Goal: Information Seeking & Learning: Check status

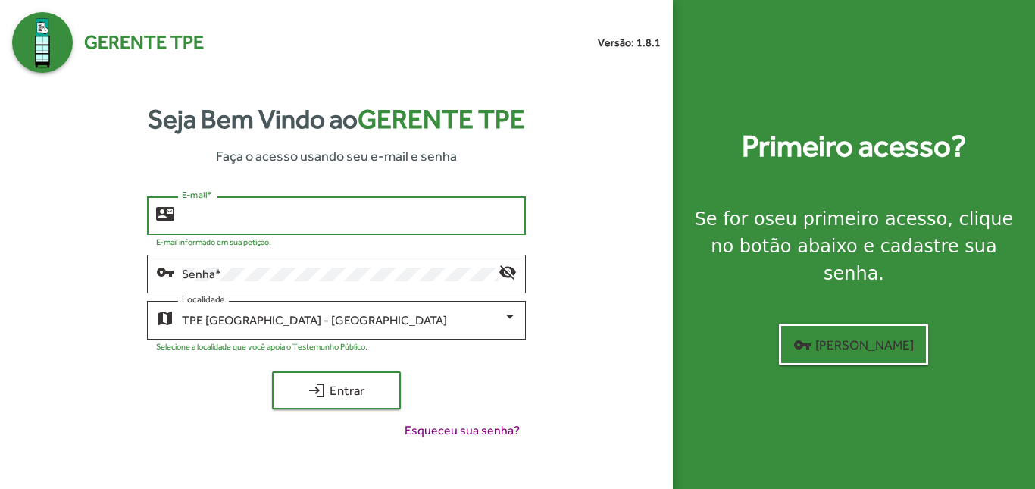
click at [270, 217] on input "E-mail *" at bounding box center [349, 216] width 334 height 14
type input "*"
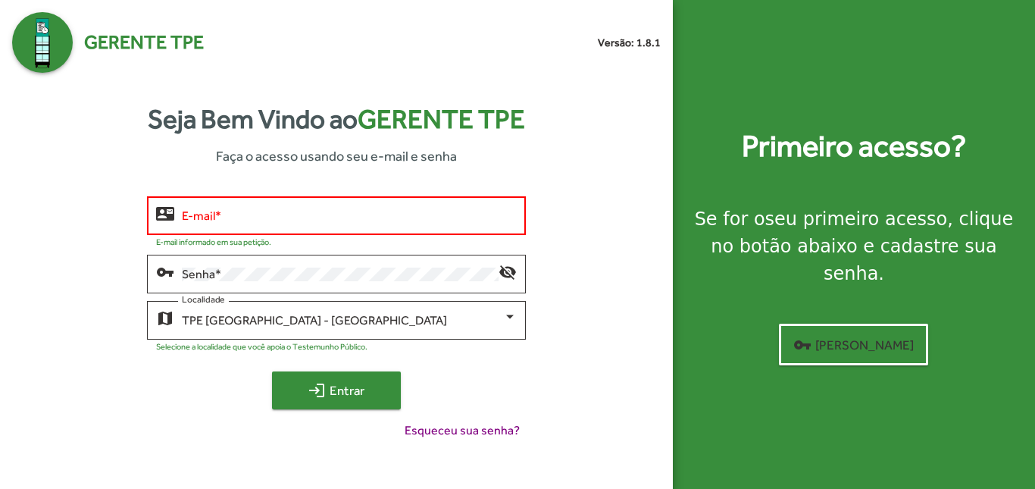
type input "**********"
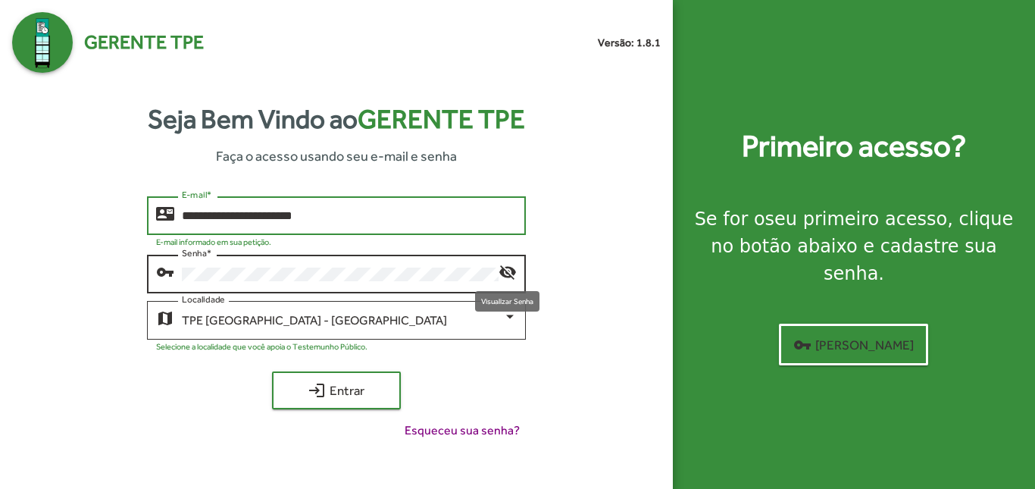
click at [508, 270] on mat-icon "visibility_off" at bounding box center [507, 271] width 18 height 18
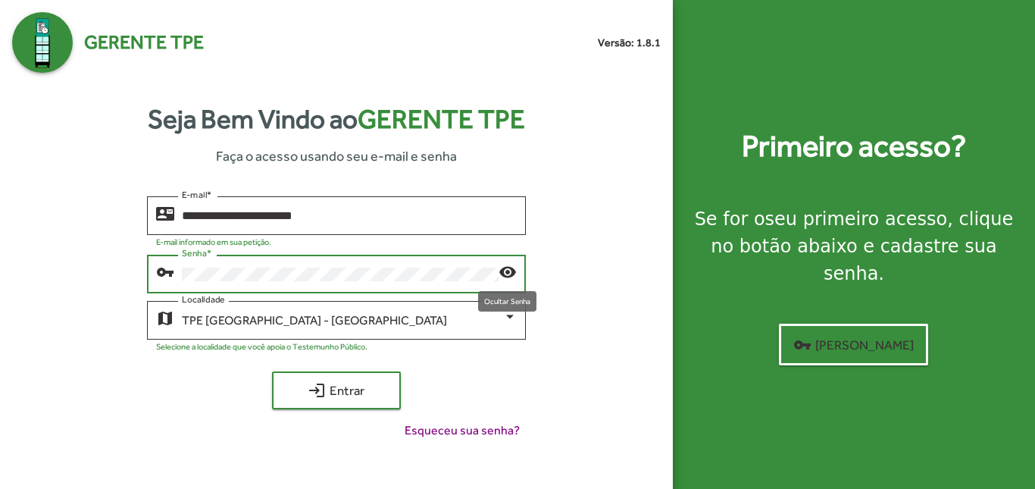
click at [508, 270] on mat-icon "visibility" at bounding box center [507, 271] width 18 height 18
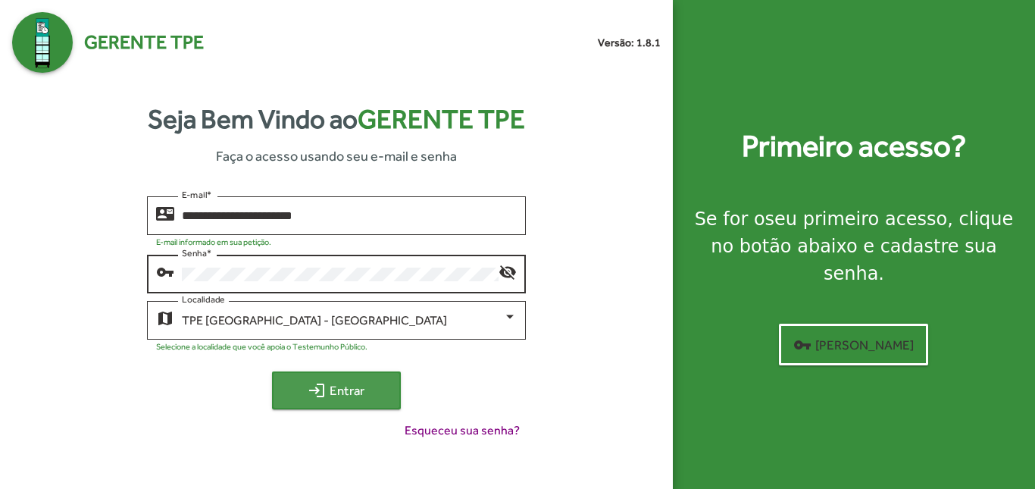
click at [345, 386] on span "login Entrar" at bounding box center [337, 389] width 102 height 27
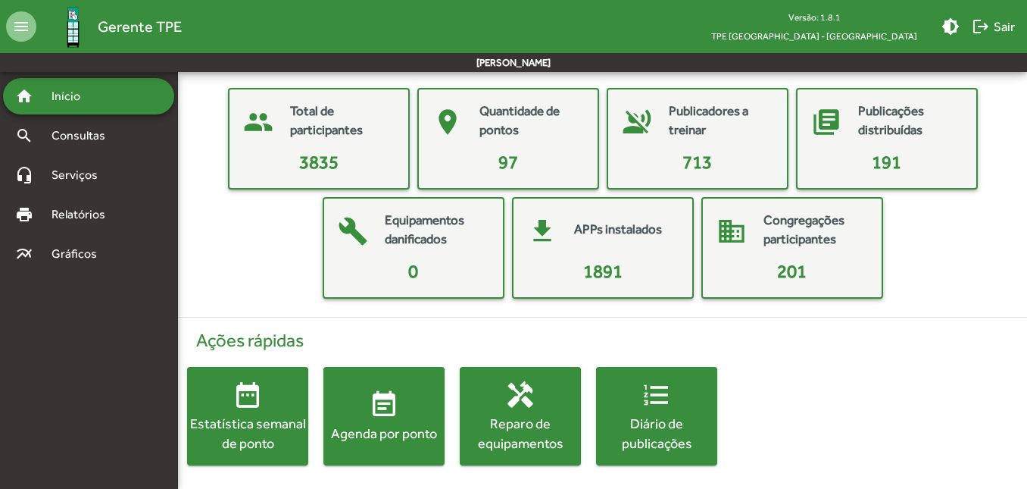
scroll to position [67, 0]
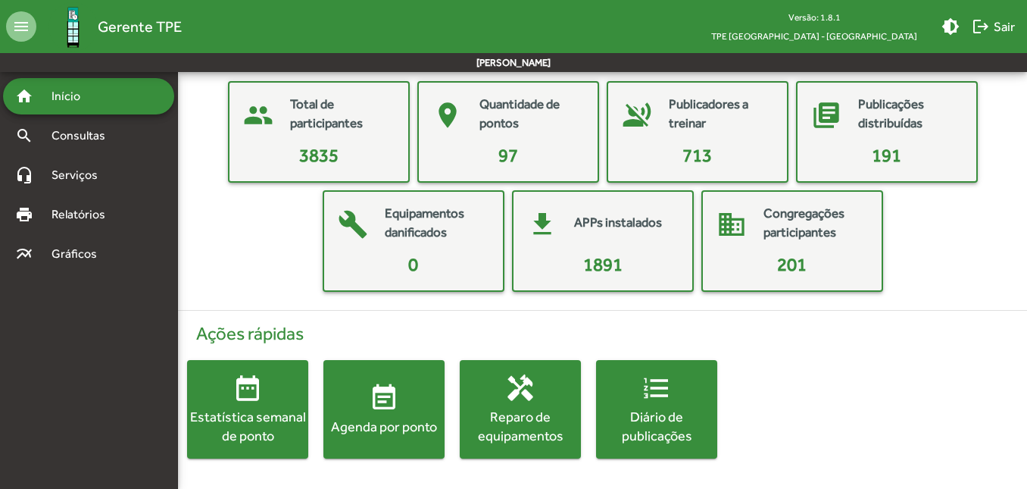
click at [364, 403] on span "event_note Agenda por ponto" at bounding box center [383, 409] width 121 height 53
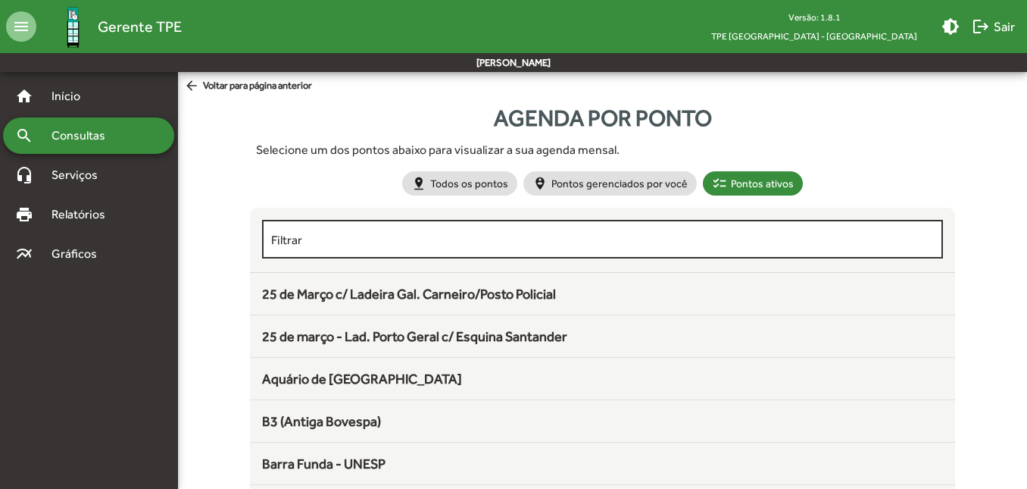
click at [318, 237] on input "Filtrar" at bounding box center [602, 240] width 662 height 14
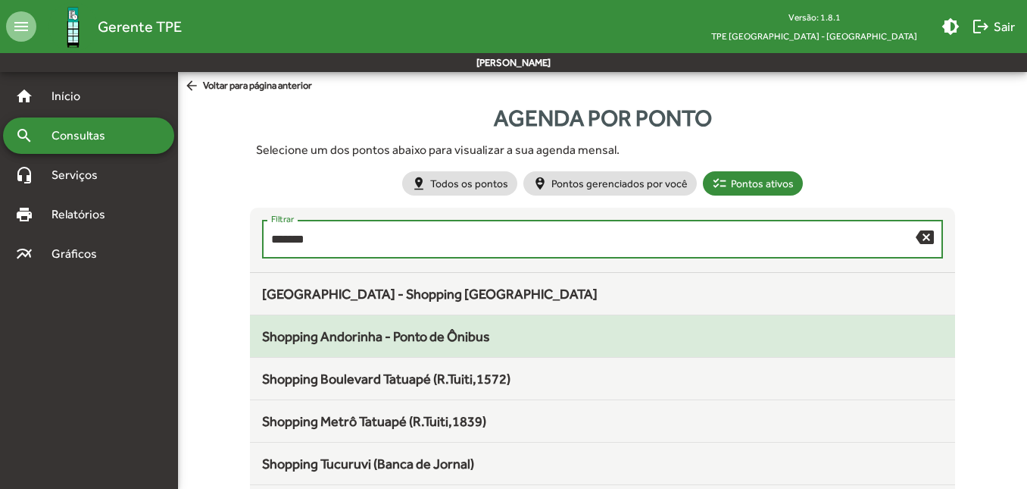
type input "*******"
click at [382, 326] on div "Shopping Andorinha - Ponto de Ônibus" at bounding box center [602, 336] width 680 height 20
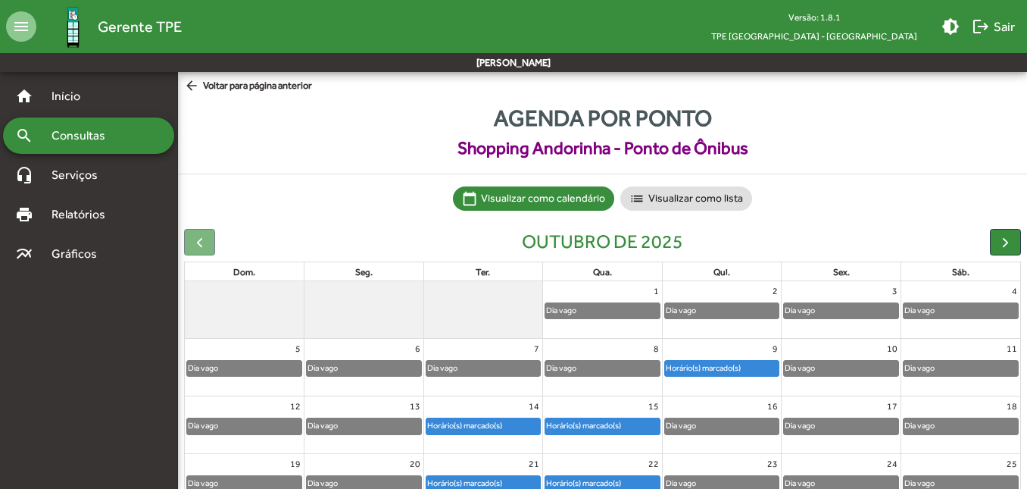
click at [736, 368] on div "Horário(s) marcado(s)" at bounding box center [703, 368] width 77 height 14
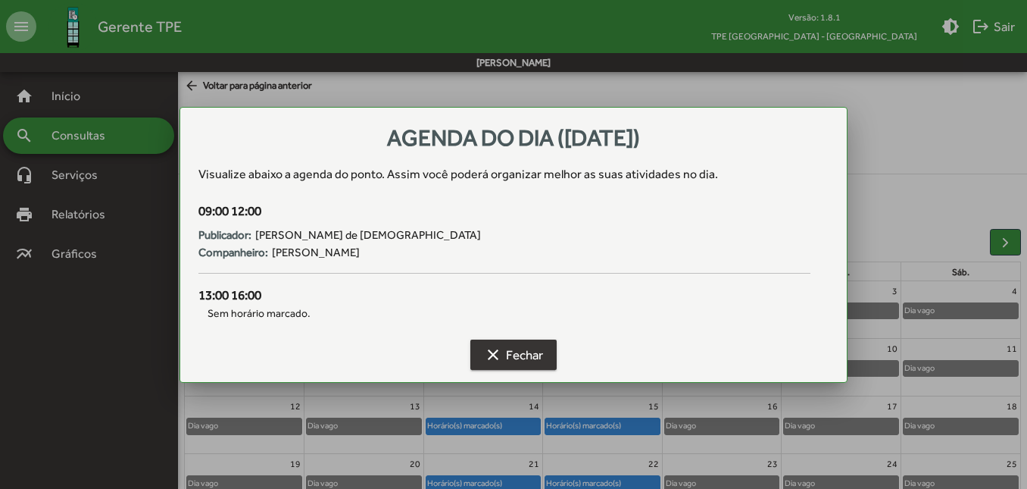
click at [516, 362] on span "clear Fechar" at bounding box center [513, 354] width 59 height 27
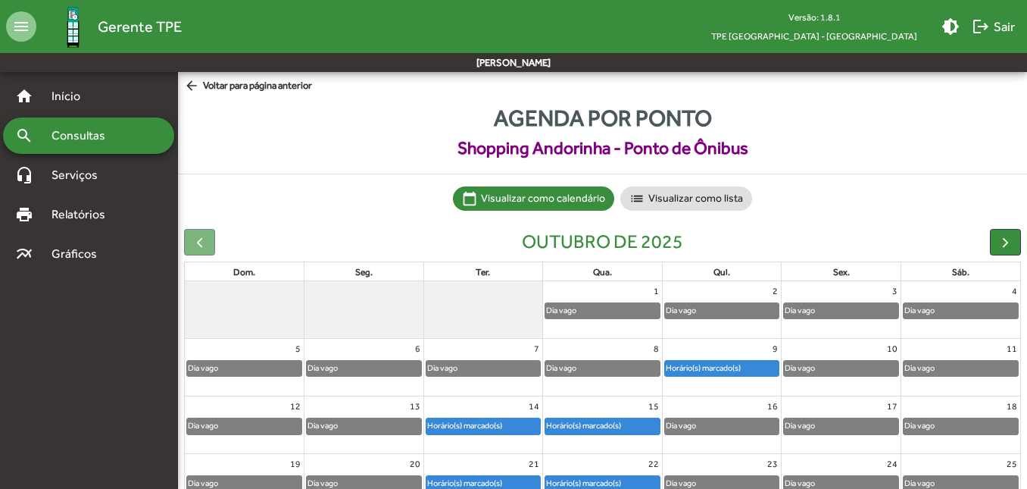
scroll to position [130, 0]
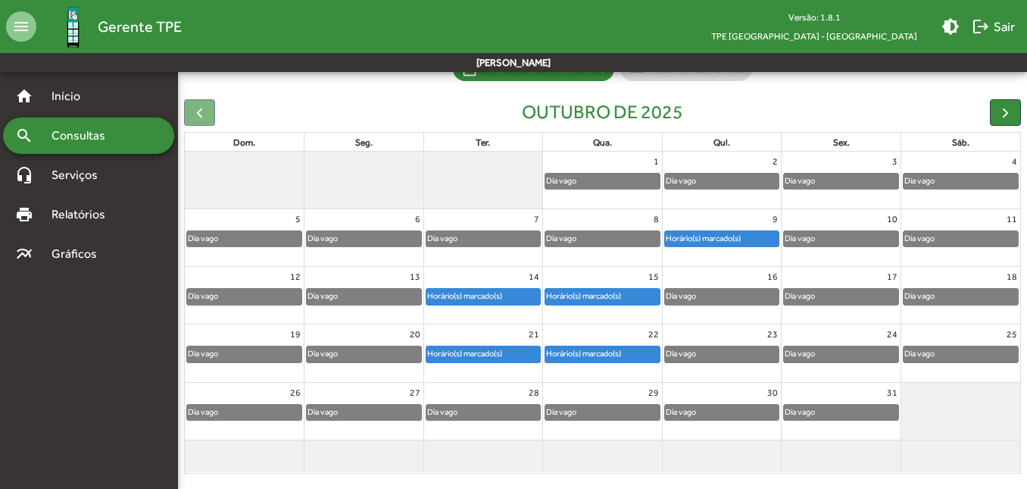
click at [468, 292] on div "Horário(s) marcado(s)" at bounding box center [464, 296] width 77 height 14
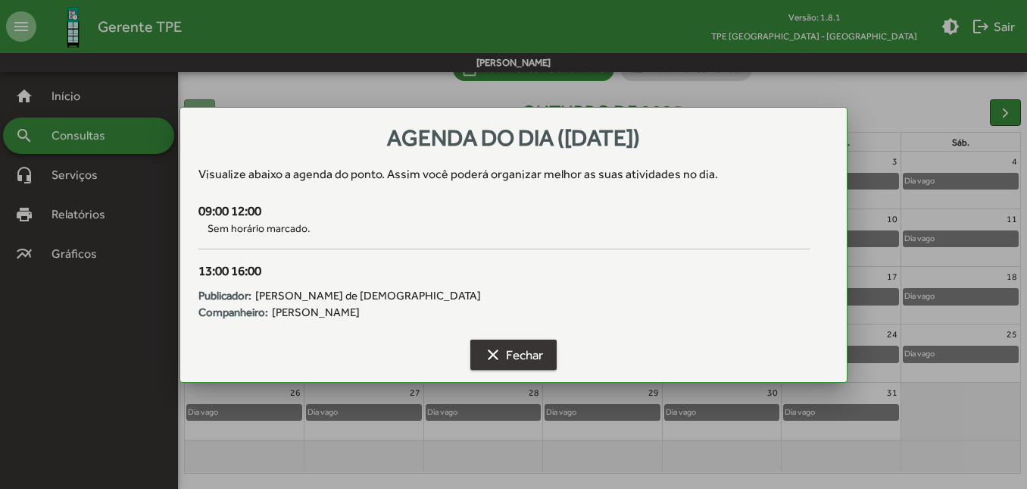
click at [501, 351] on mat-icon "clear" at bounding box center [493, 354] width 18 height 18
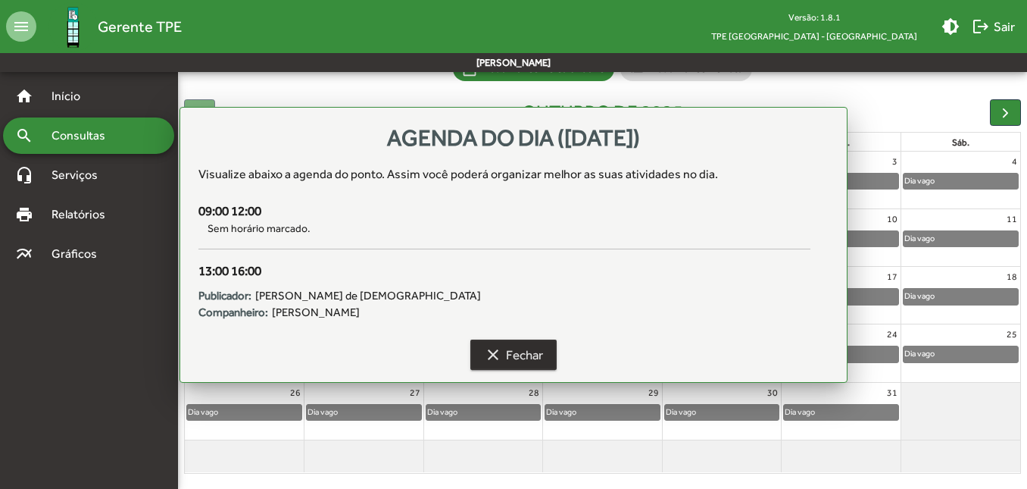
scroll to position [130, 0]
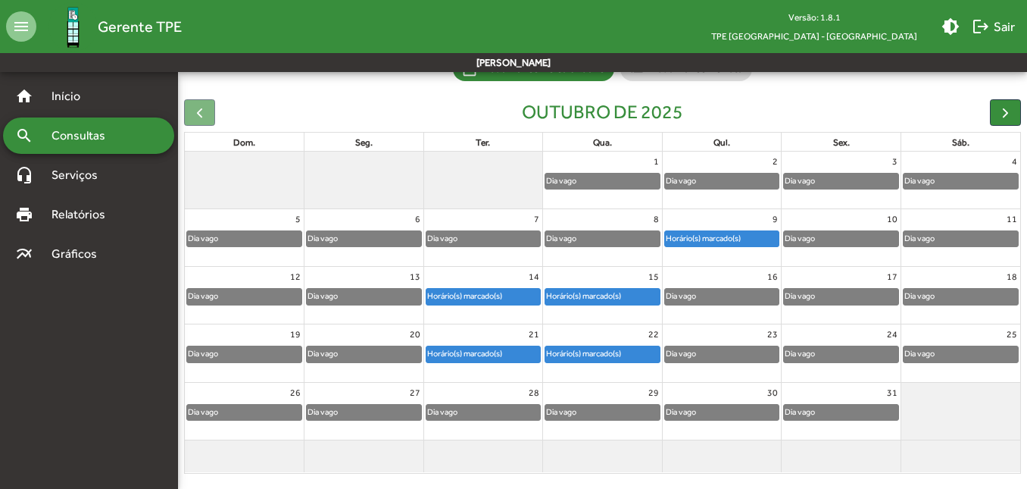
click at [478, 408] on div "Dia vago" at bounding box center [483, 411] width 114 height 15
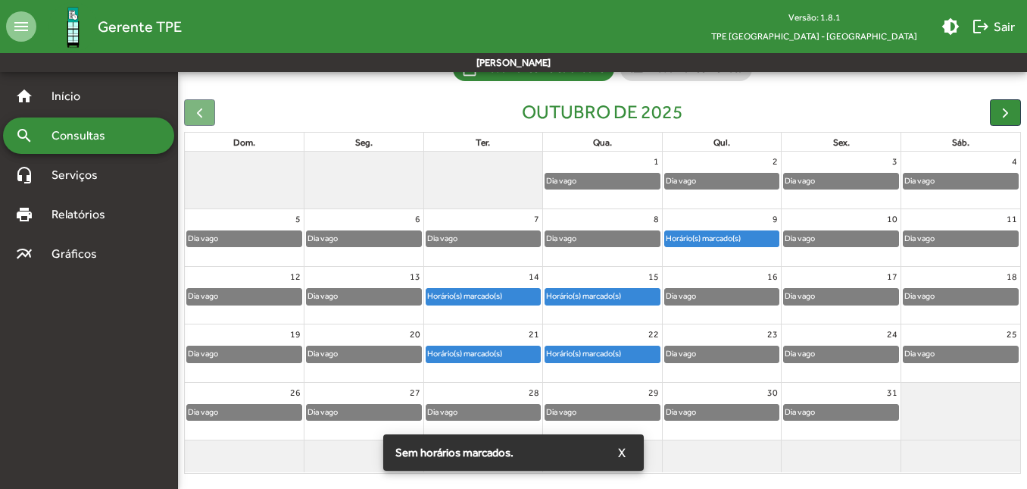
click at [478, 408] on div "Dia vago" at bounding box center [483, 411] width 114 height 15
click at [620, 452] on span "X" at bounding box center [622, 452] width 8 height 27
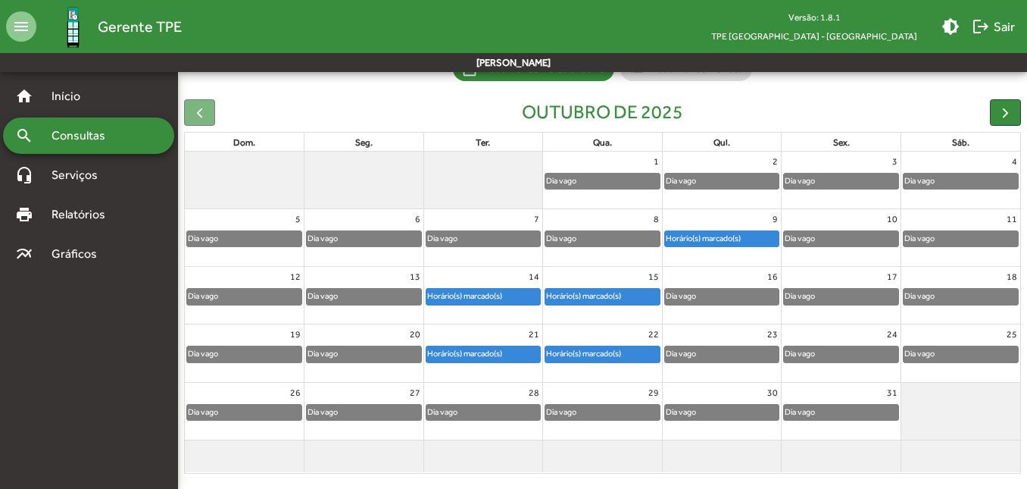
click at [611, 298] on div "Horário(s) marcado(s)" at bounding box center [583, 296] width 77 height 14
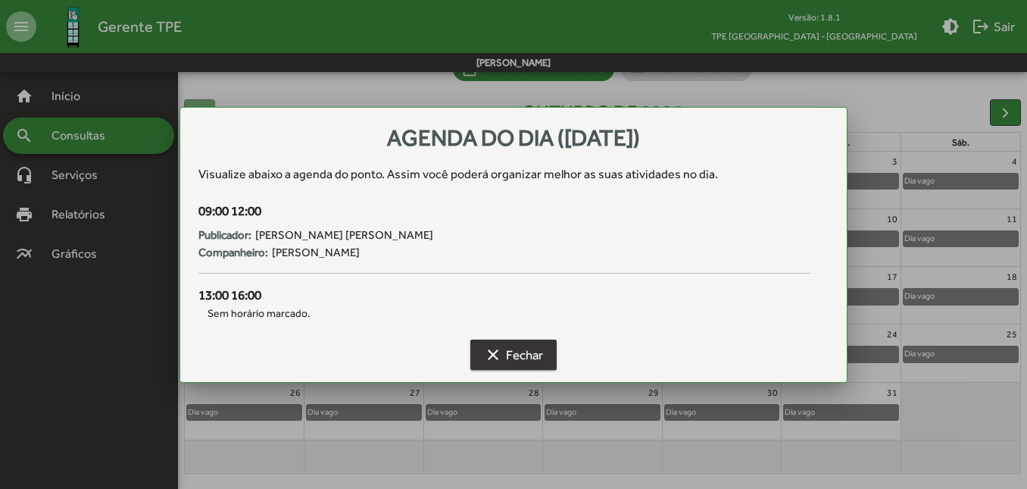
click at [502, 348] on span "clear Fechar" at bounding box center [513, 354] width 59 height 27
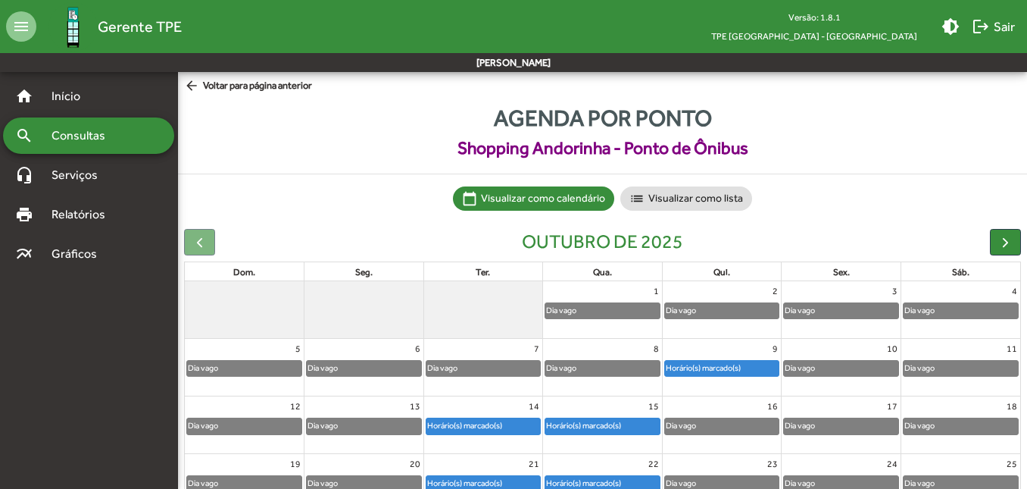
scroll to position [130, 0]
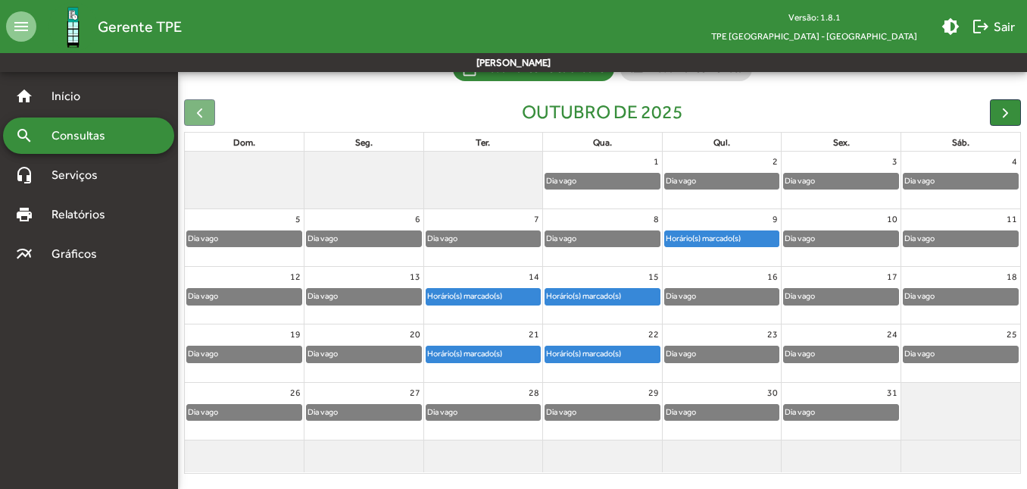
click at [468, 408] on div "Dia vago" at bounding box center [483, 411] width 114 height 15
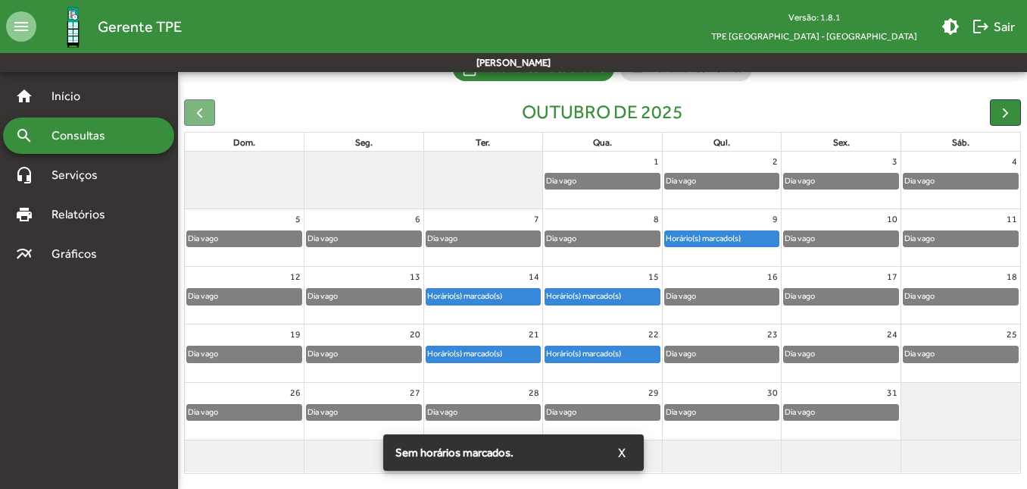
click at [468, 408] on div "Dia vago" at bounding box center [483, 411] width 114 height 15
click at [618, 448] on span "X" at bounding box center [622, 452] width 8 height 27
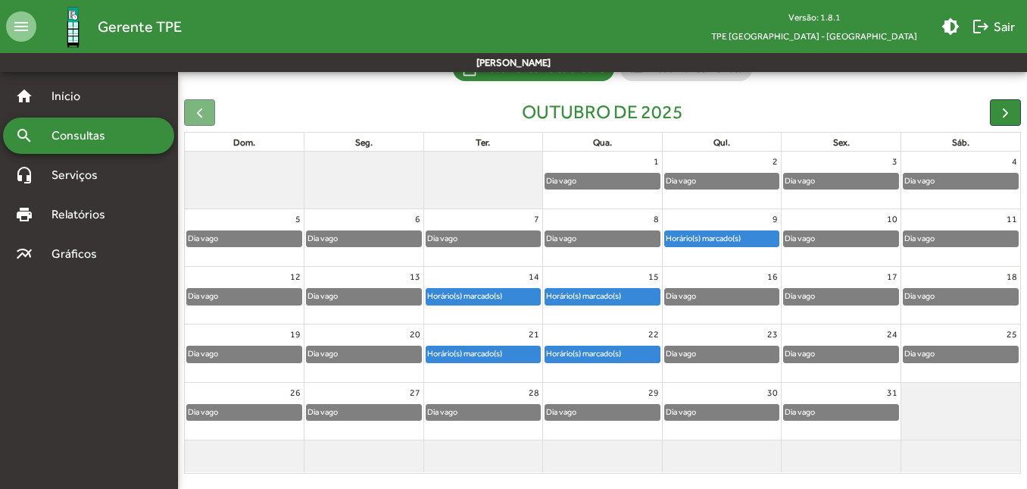
click at [486, 354] on div "Horário(s) marcado(s)" at bounding box center [464, 353] width 77 height 14
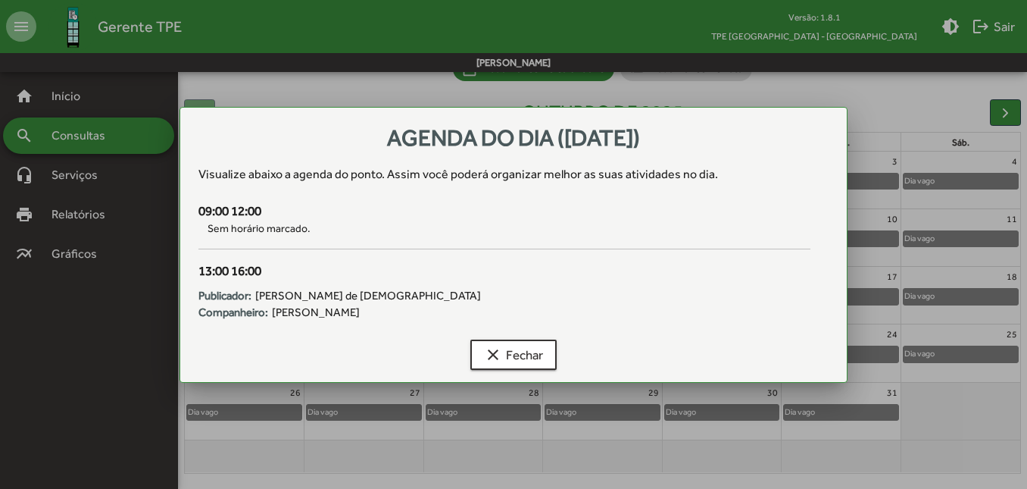
scroll to position [0, 0]
click at [530, 351] on span "clear Fechar" at bounding box center [513, 354] width 59 height 27
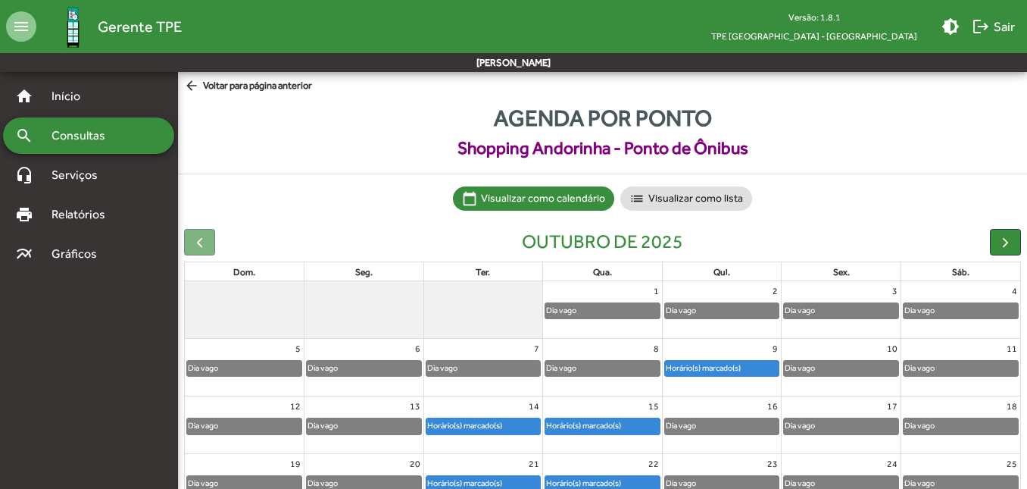
scroll to position [130, 0]
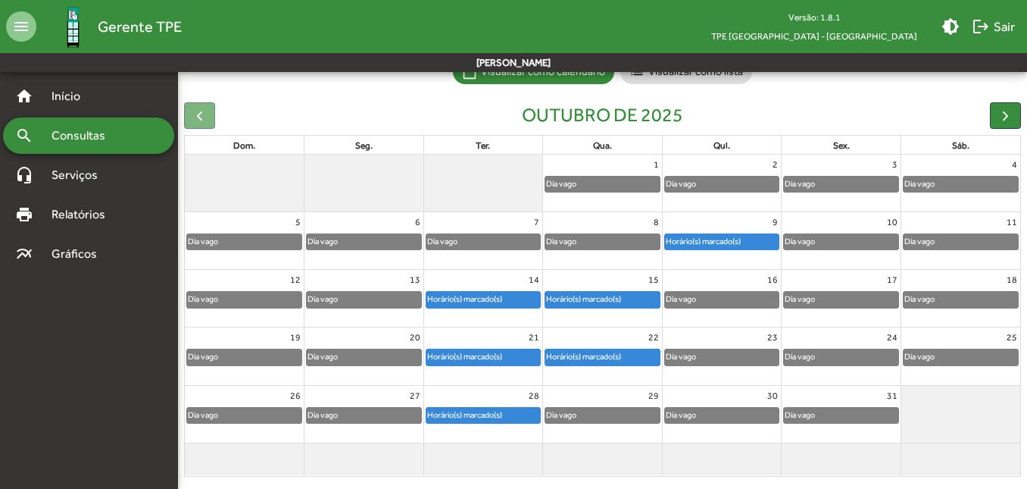
scroll to position [139, 0]
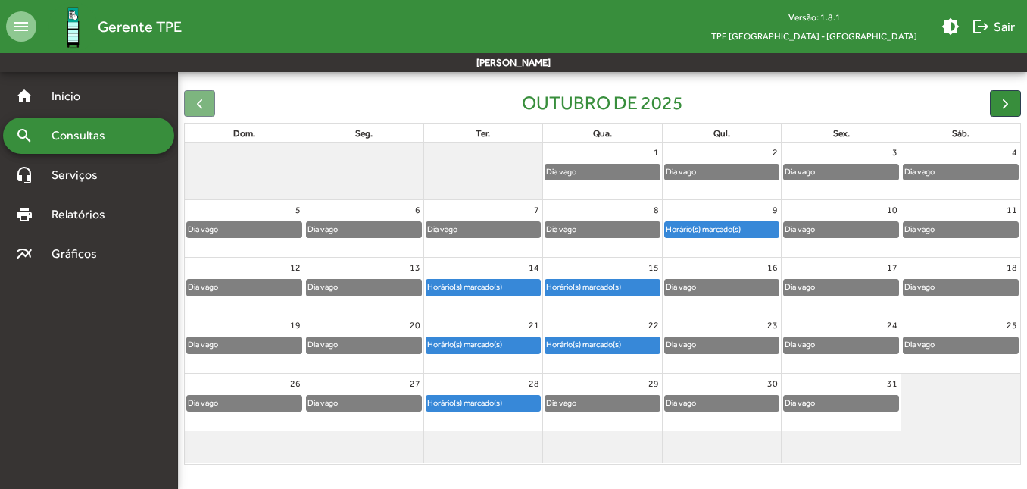
click at [353, 230] on div "Dia vago" at bounding box center [364, 229] width 114 height 15
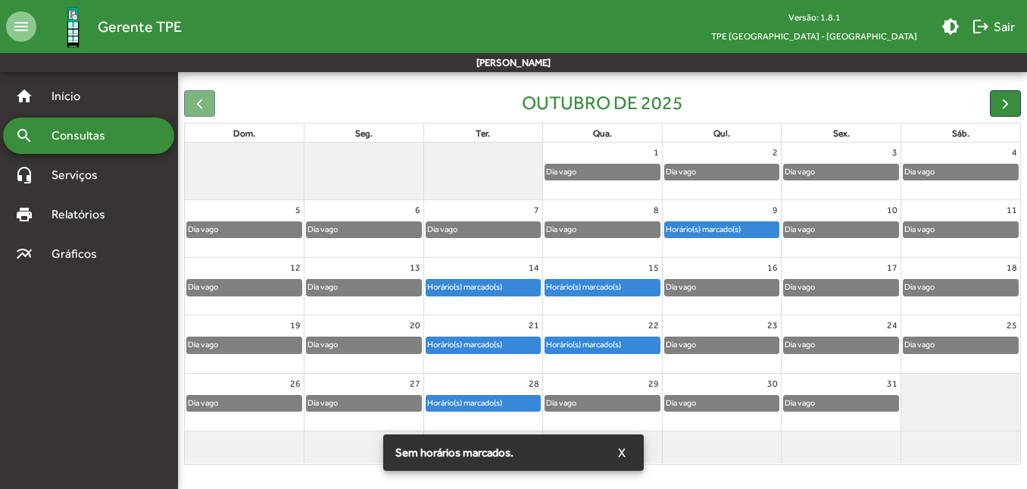
click at [488, 291] on div "Horário(s) marcado(s)" at bounding box center [464, 287] width 77 height 14
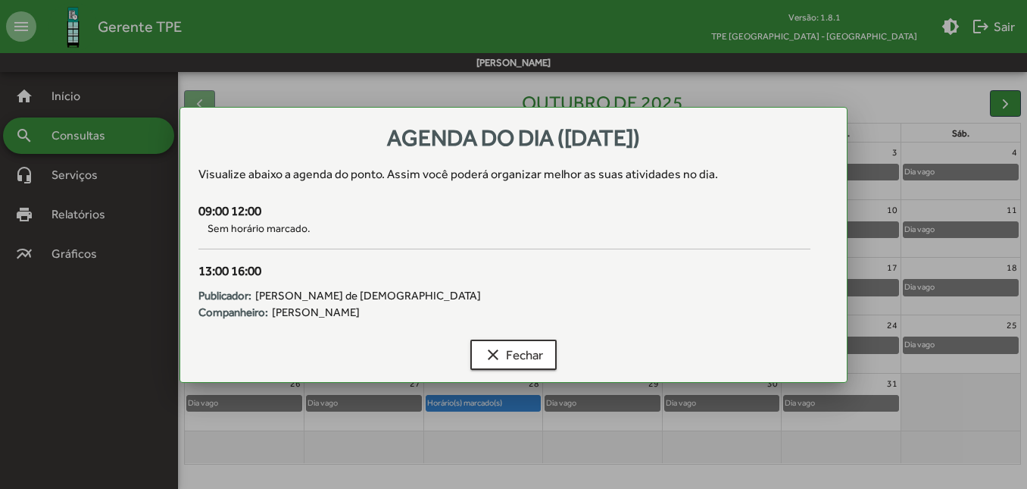
drag, startPoint x: 267, startPoint y: 210, endPoint x: 176, endPoint y: 194, distance: 92.3
click at [176, 194] on div "Agenda do dia ([DATE]) Visualize abaixo a agenda do ponto . Assim você poderá o…" at bounding box center [513, 244] width 1027 height 489
click at [314, 217] on div "09:00 12:00" at bounding box center [503, 211] width 611 height 20
drag, startPoint x: 262, startPoint y: 208, endPoint x: 195, endPoint y: 205, distance: 66.7
click at [195, 205] on div "09:00 12:00 Sem horário marcado." at bounding box center [503, 231] width 629 height 61
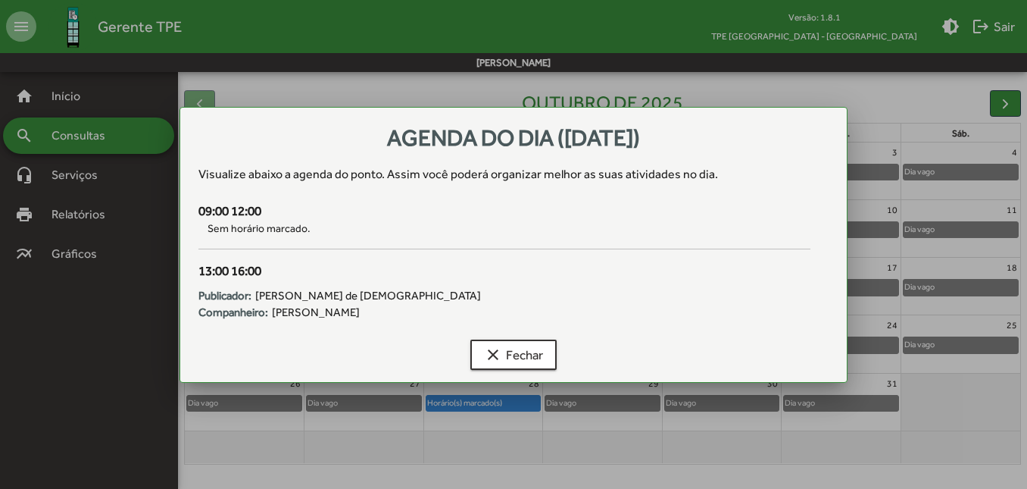
copy div "09:00 12:00"
drag, startPoint x: 261, startPoint y: 271, endPoint x: 193, endPoint y: 264, distance: 68.6
click at [193, 264] on div "13:00 16:00 Publicador: [PERSON_NAME] de [PERSON_NAME]: [PERSON_NAME]" at bounding box center [503, 291] width 629 height 60
copy div "13:00 16:00"
click at [345, 445] on div at bounding box center [513, 244] width 1027 height 489
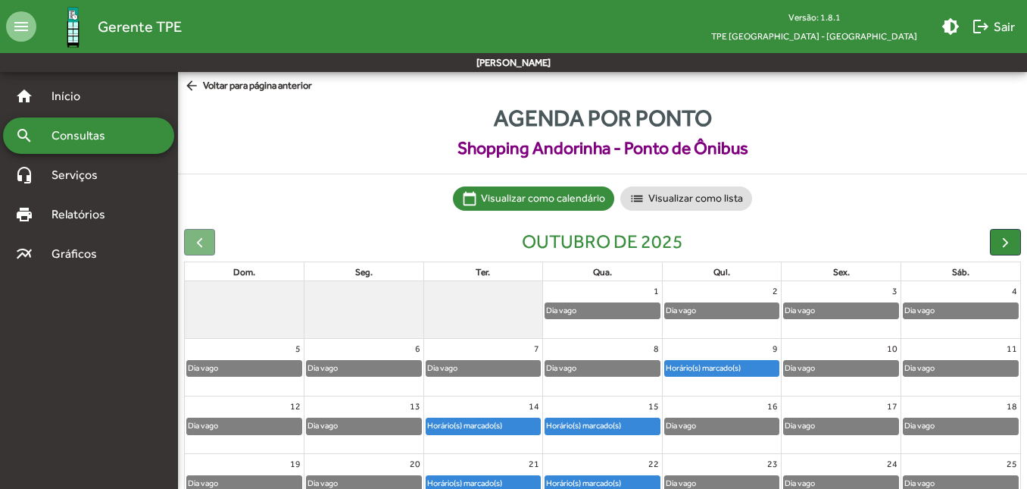
scroll to position [139, 0]
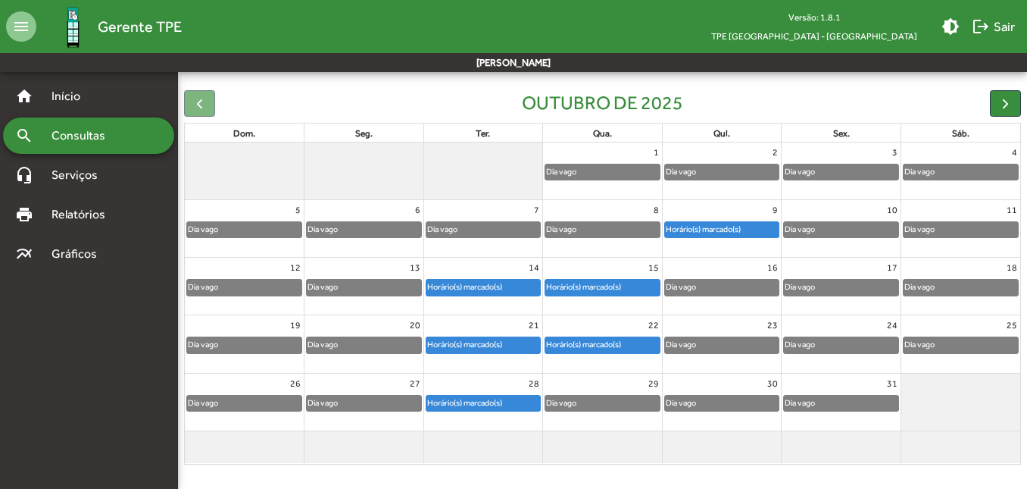
click at [842, 228] on div "Dia vago" at bounding box center [841, 229] width 114 height 15
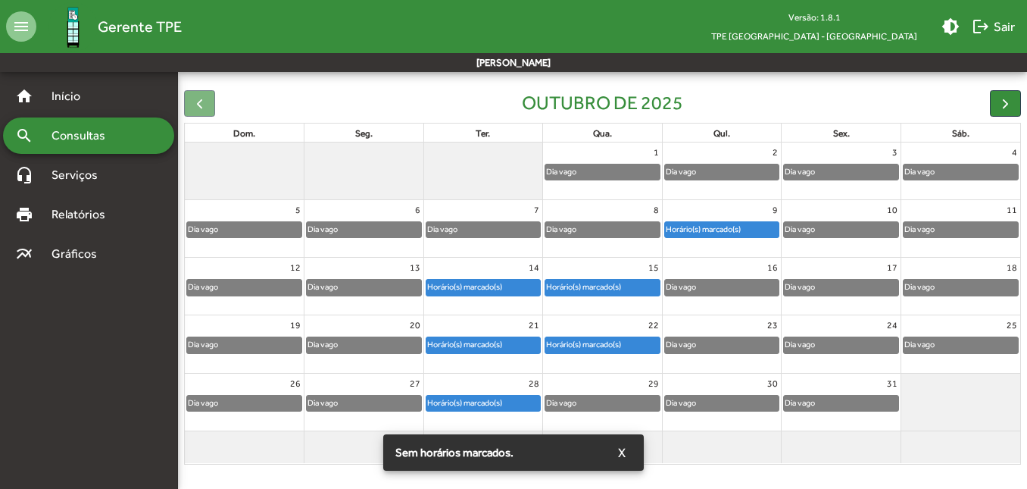
click at [842, 228] on div "Dia vago" at bounding box center [841, 229] width 114 height 15
click at [720, 232] on div "Horário(s) marcado(s)" at bounding box center [703, 229] width 77 height 14
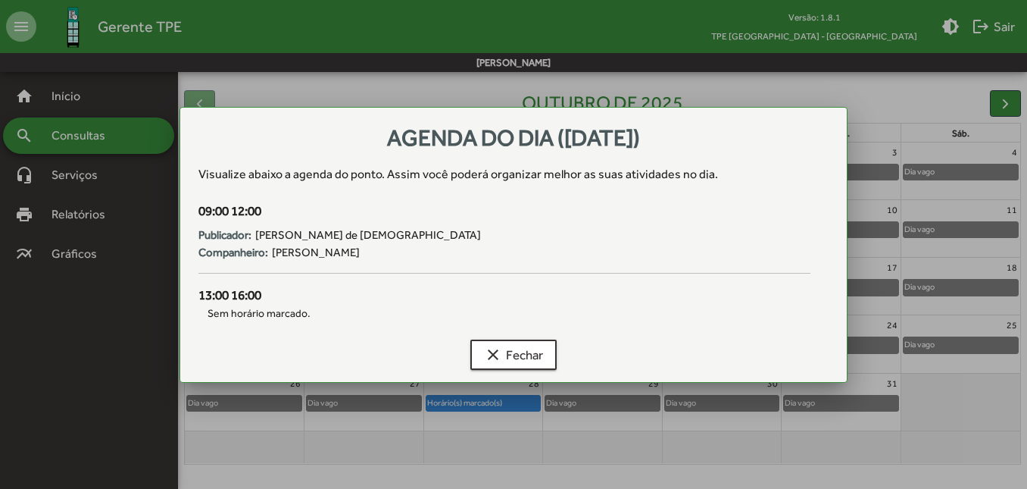
click at [962, 390] on div at bounding box center [513, 244] width 1027 height 489
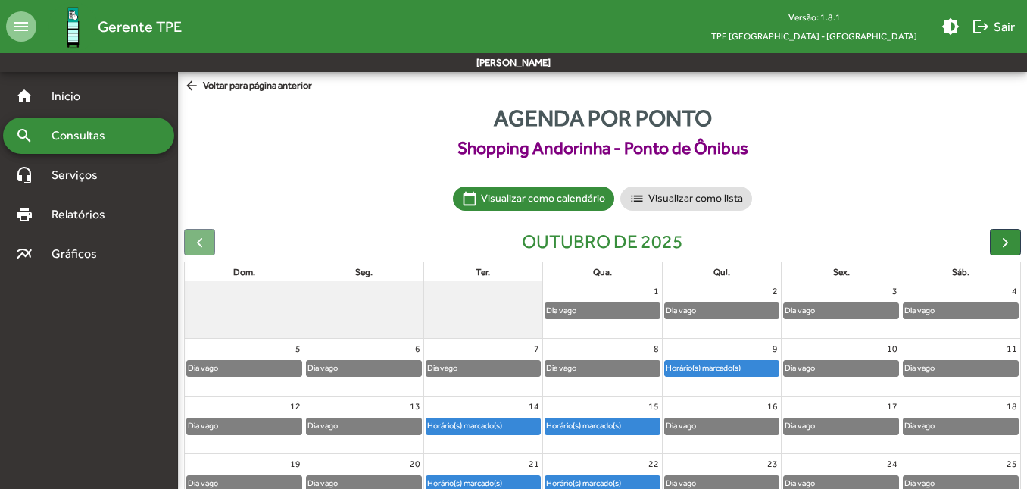
scroll to position [139, 0]
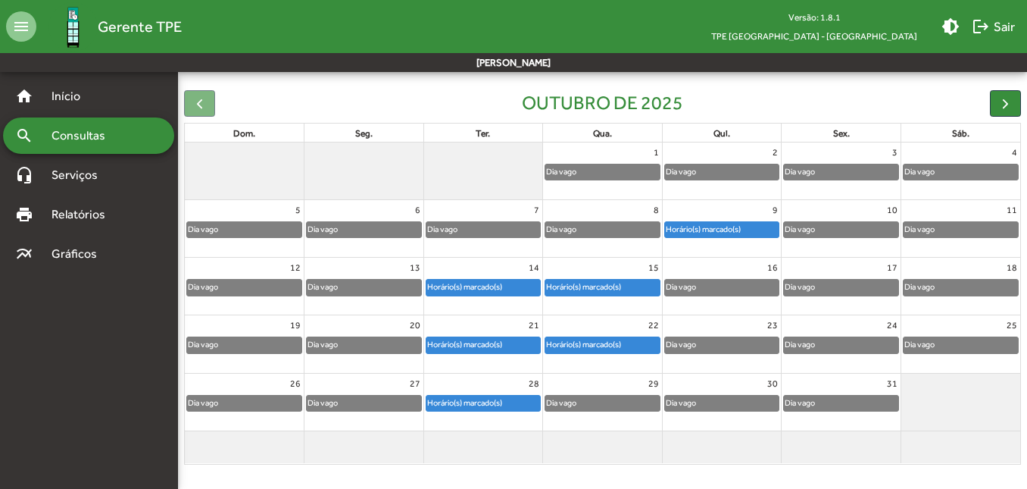
click at [473, 285] on div "Horário(s) marcado(s)" at bounding box center [464, 287] width 77 height 14
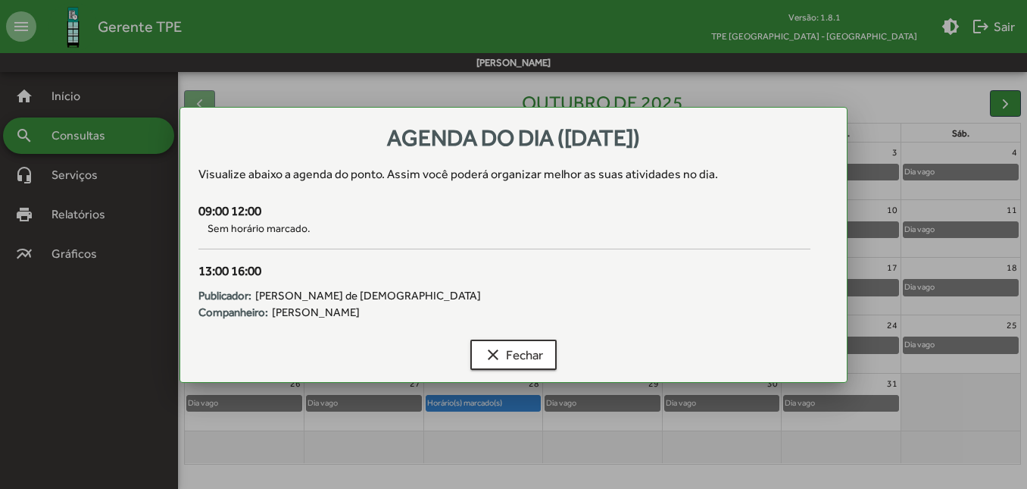
click at [804, 76] on div at bounding box center [513, 244] width 1027 height 489
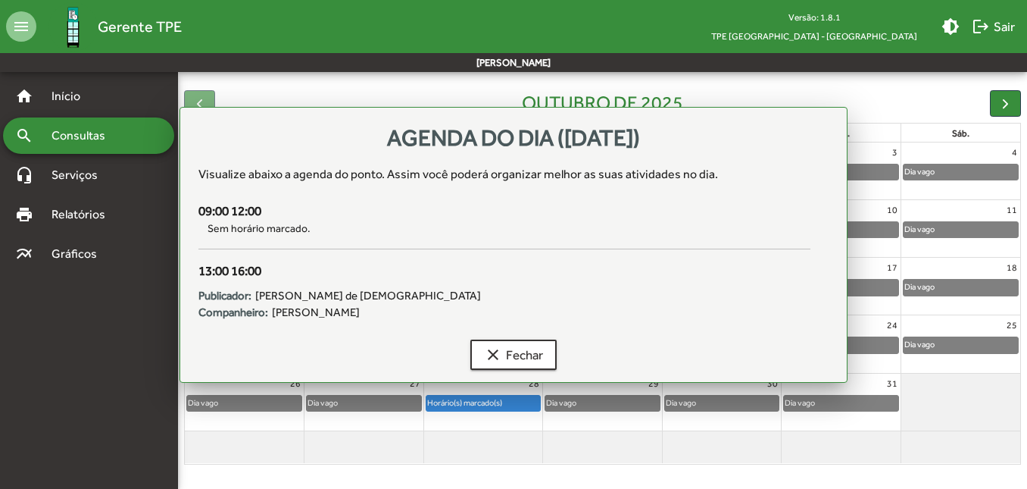
scroll to position [139, 0]
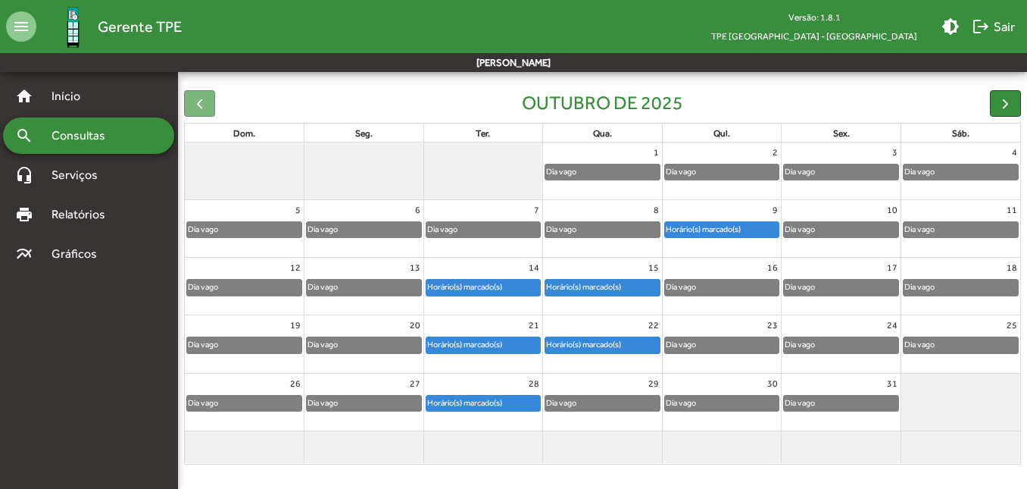
click at [606, 285] on div "Horário(s) marcado(s)" at bounding box center [583, 287] width 77 height 14
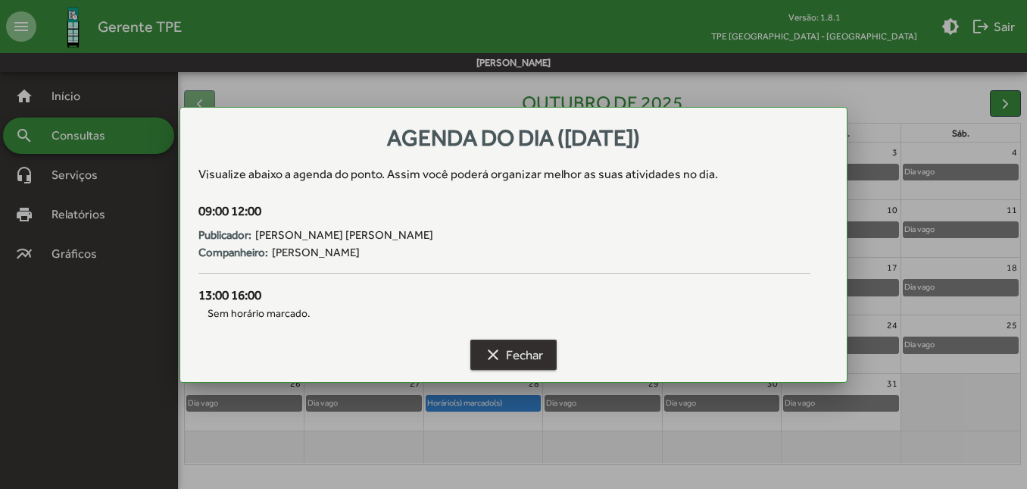
click at [479, 359] on button "clear Fechar" at bounding box center [513, 354] width 86 height 30
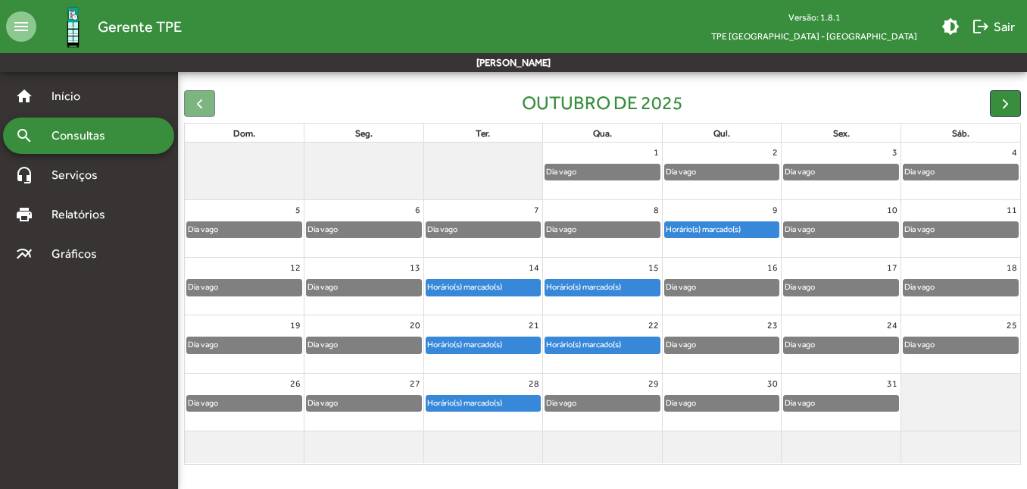
click at [516, 338] on div "Horário(s) marcado(s)" at bounding box center [483, 344] width 114 height 15
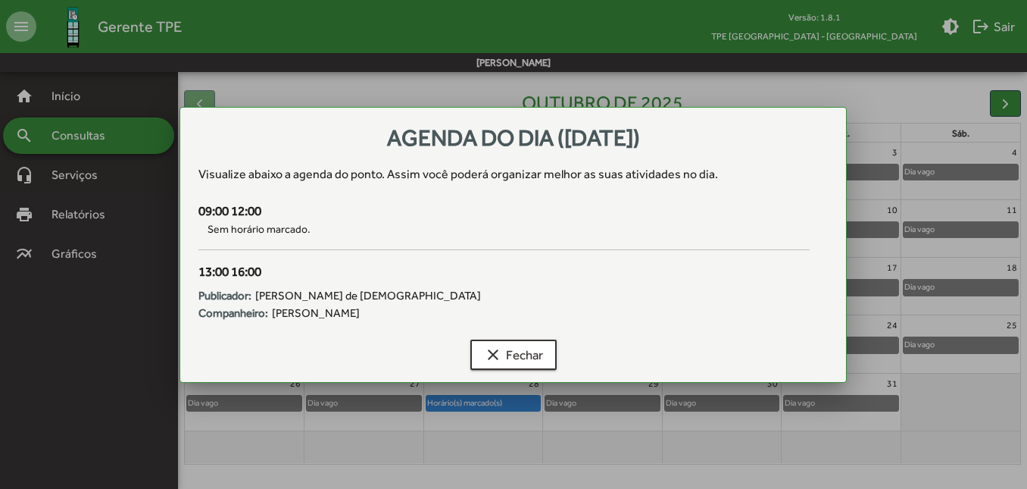
scroll to position [0, 0]
click at [513, 358] on span "clear Fechar" at bounding box center [513, 354] width 59 height 27
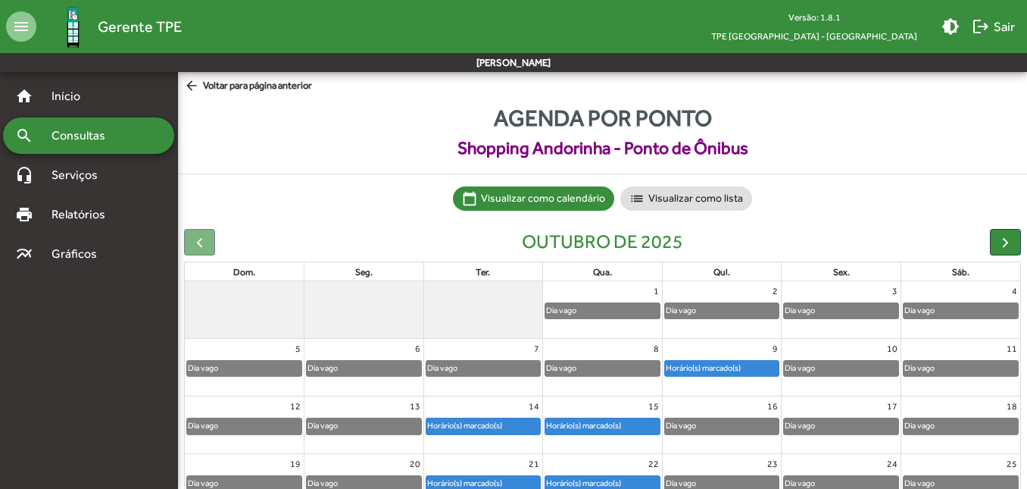
scroll to position [139, 0]
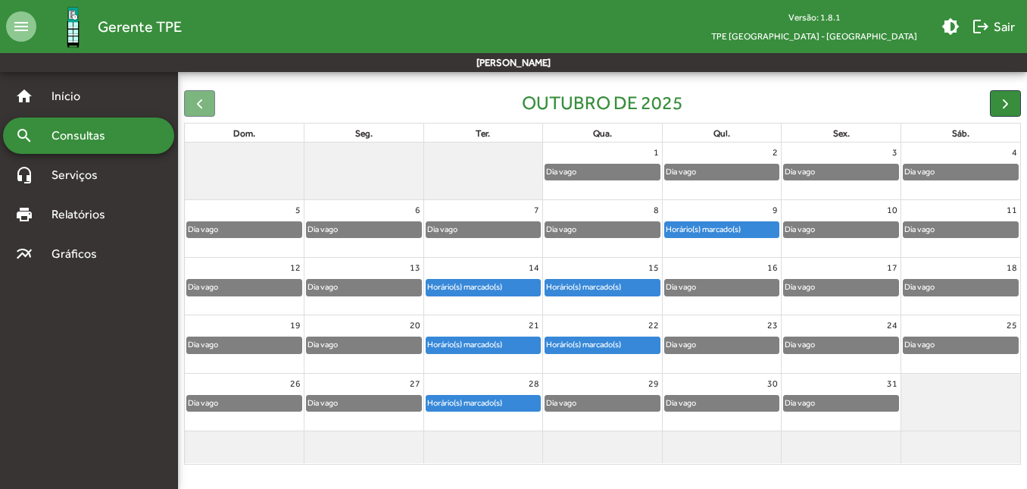
click at [595, 342] on div "Horário(s) marcado(s)" at bounding box center [583, 344] width 77 height 14
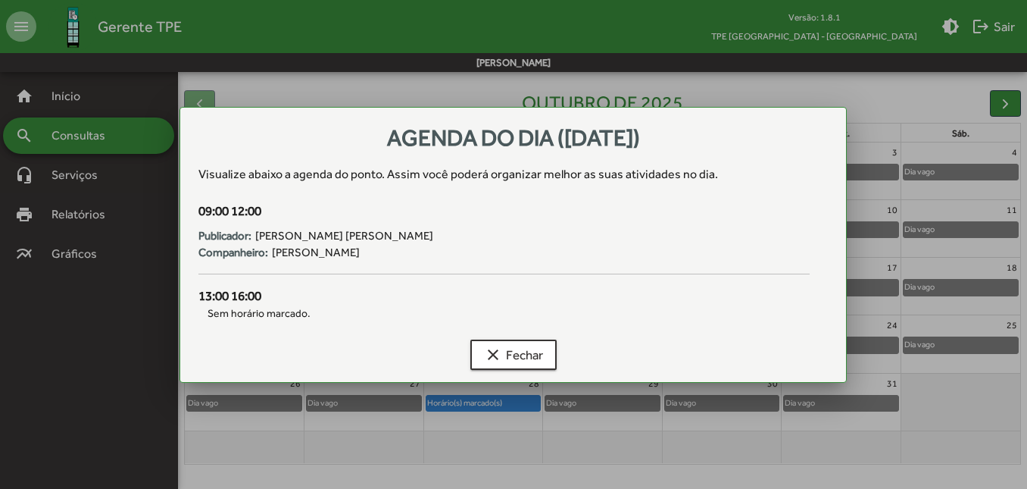
scroll to position [0, 0]
click at [518, 357] on span "clear Fechar" at bounding box center [513, 354] width 59 height 27
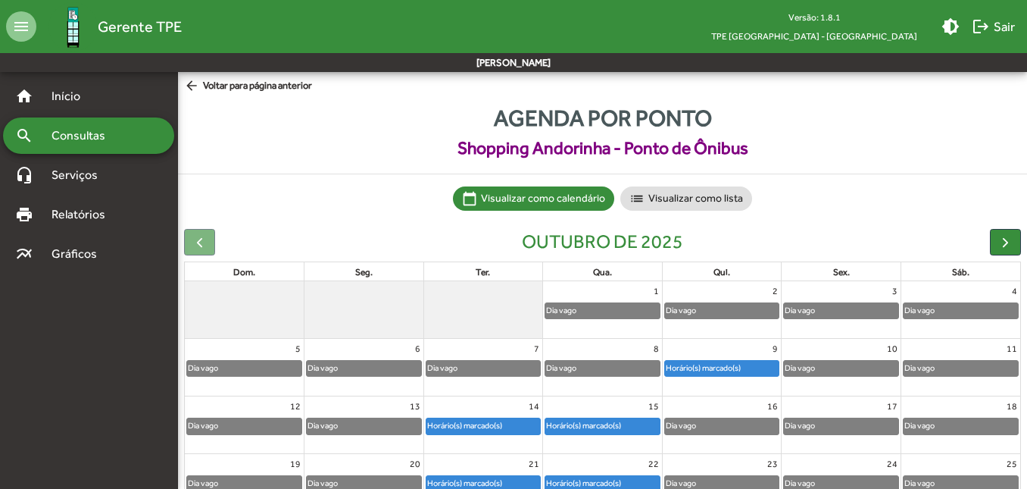
scroll to position [139, 0]
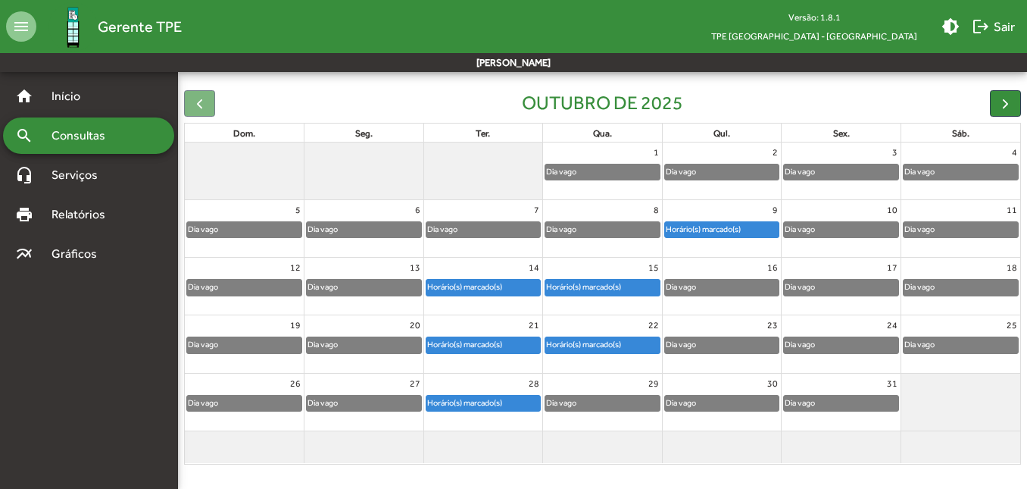
click at [725, 219] on div "9" at bounding box center [722, 210] width 119 height 20
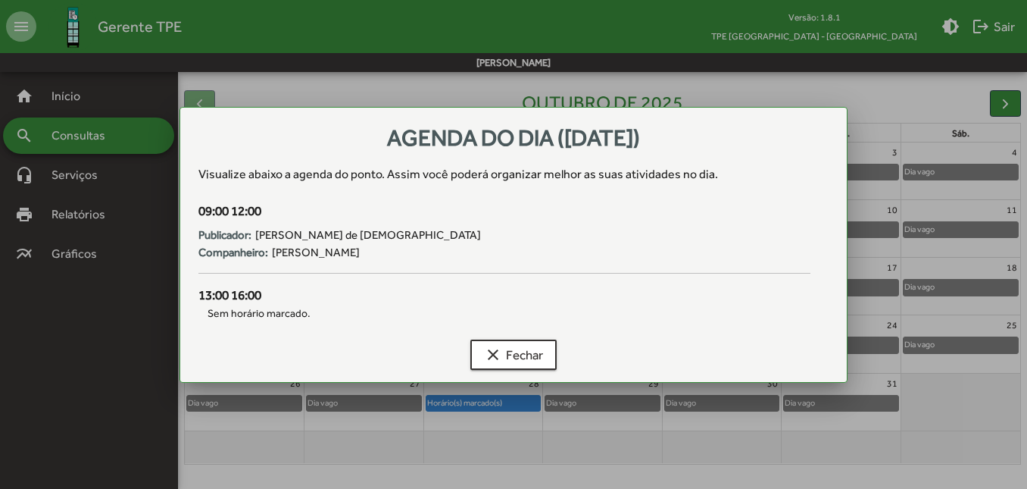
scroll to position [0, 0]
click at [773, 85] on div at bounding box center [513, 244] width 1027 height 489
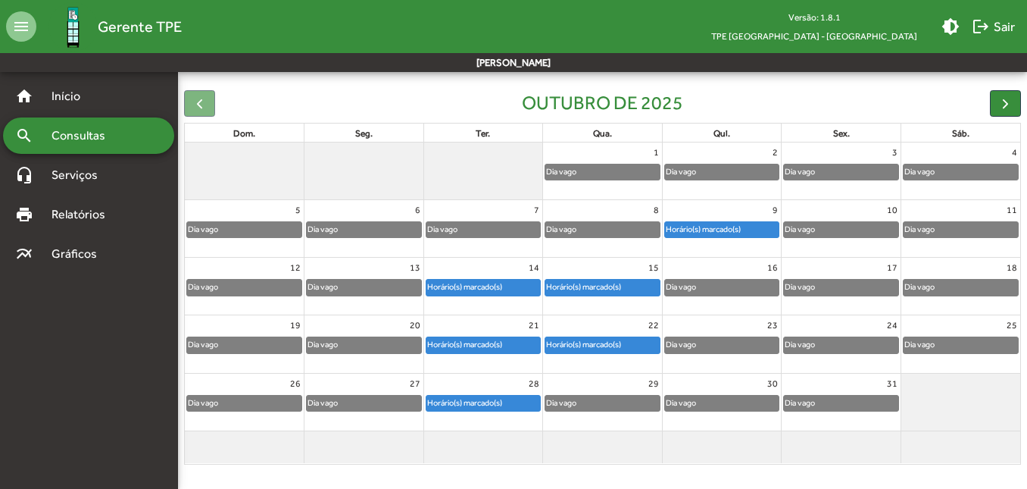
drag, startPoint x: 896, startPoint y: 209, endPoint x: 879, endPoint y: 209, distance: 16.7
click at [879, 209] on div "10" at bounding box center [841, 210] width 119 height 20
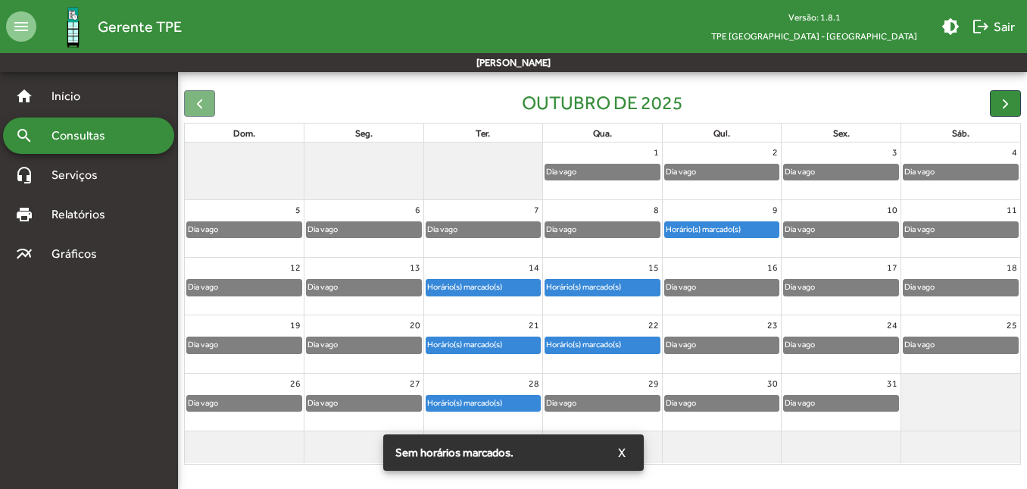
click at [979, 408] on div at bounding box center [960, 401] width 119 height 57
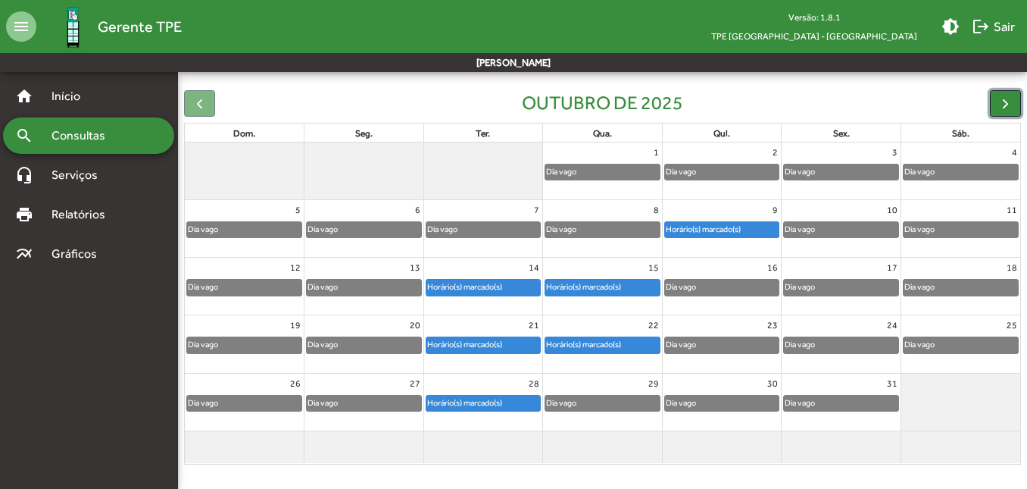
click at [1020, 95] on button "button" at bounding box center [1005, 103] width 31 height 27
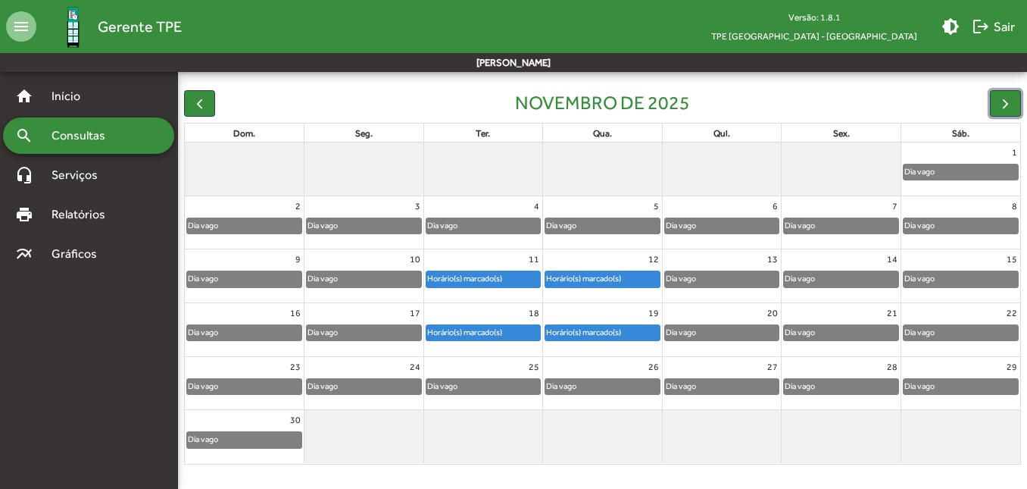
click at [600, 279] on div "Horário(s) marcado(s)" at bounding box center [583, 278] width 77 height 14
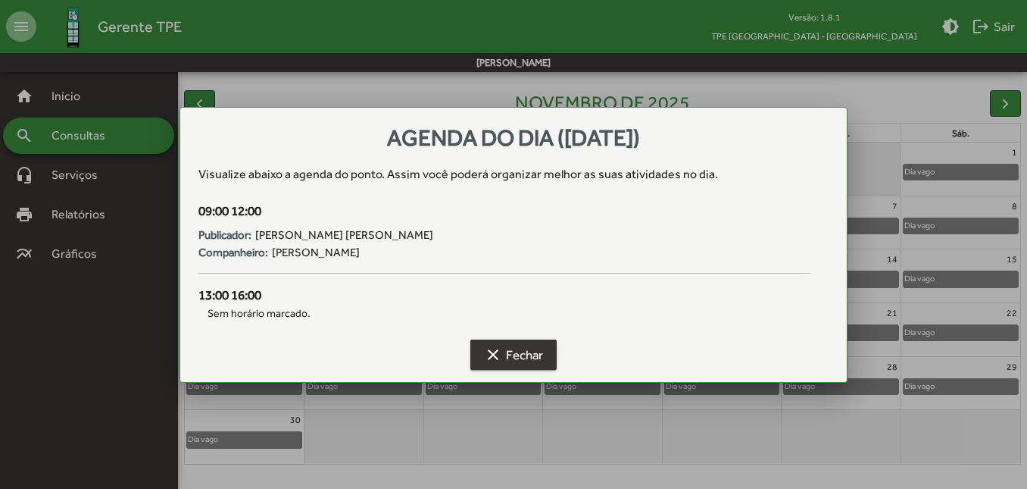
click at [514, 360] on span "clear Fechar" at bounding box center [513, 354] width 59 height 27
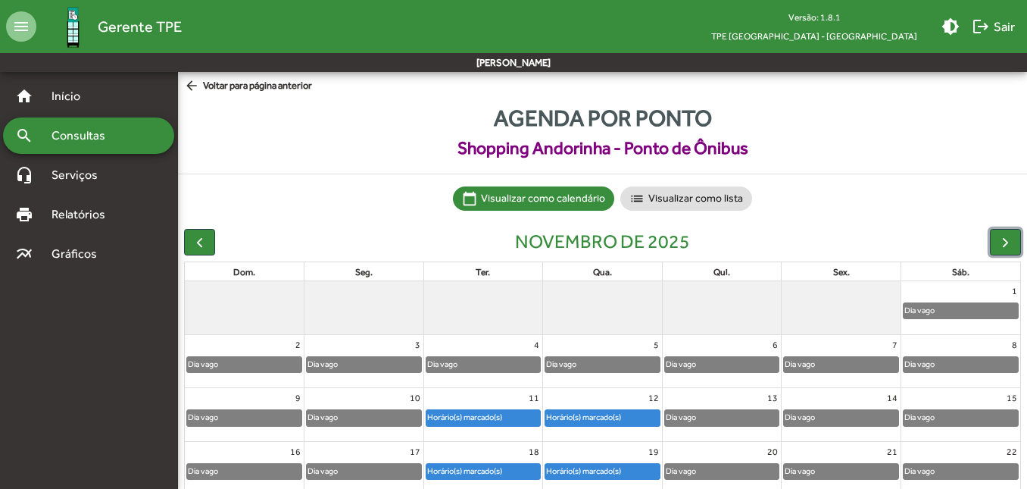
scroll to position [139, 0]
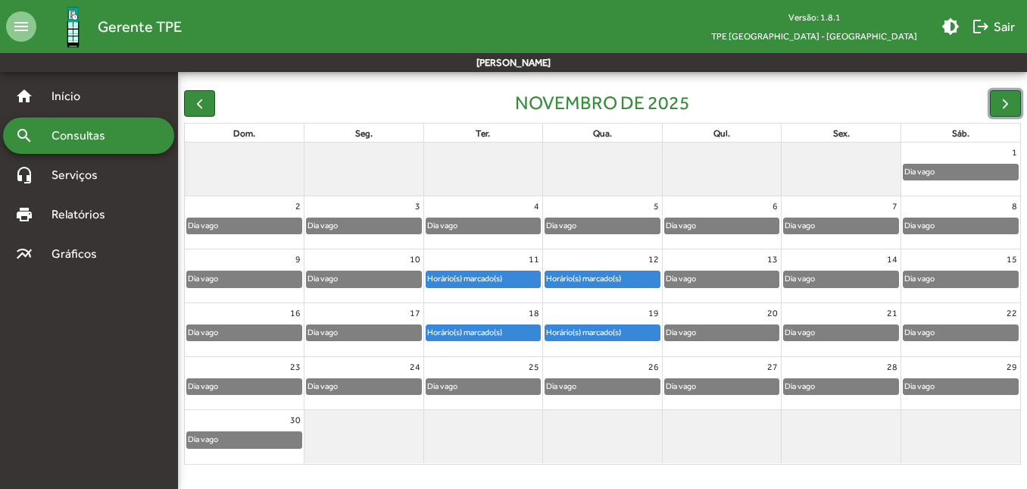
click at [574, 326] on div "Horário(s) marcado(s)" at bounding box center [583, 332] width 77 height 14
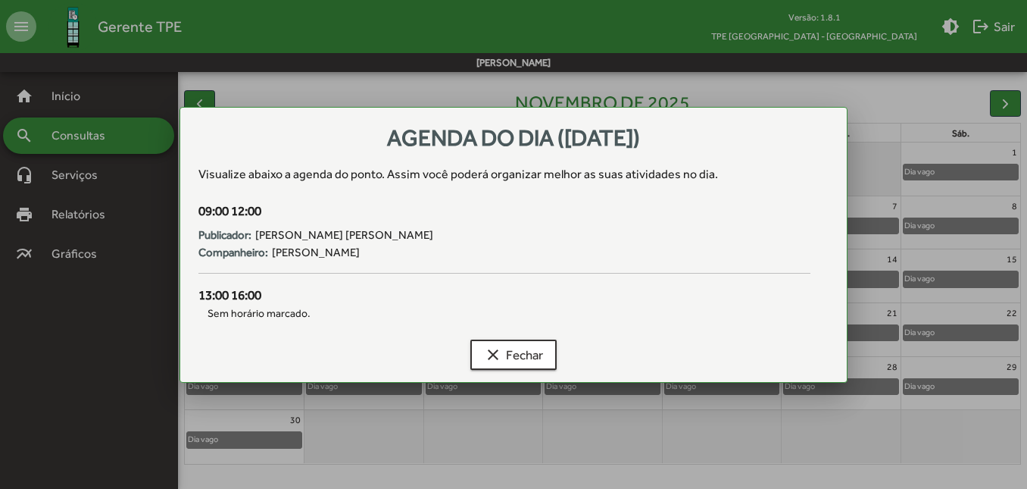
scroll to position [0, 0]
click at [517, 365] on span "clear Fechar" at bounding box center [513, 354] width 59 height 27
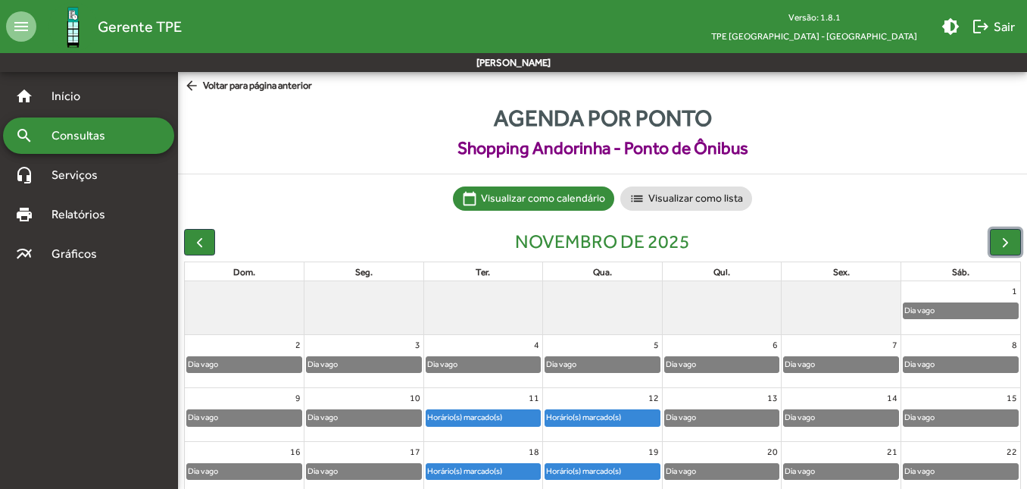
scroll to position [139, 0]
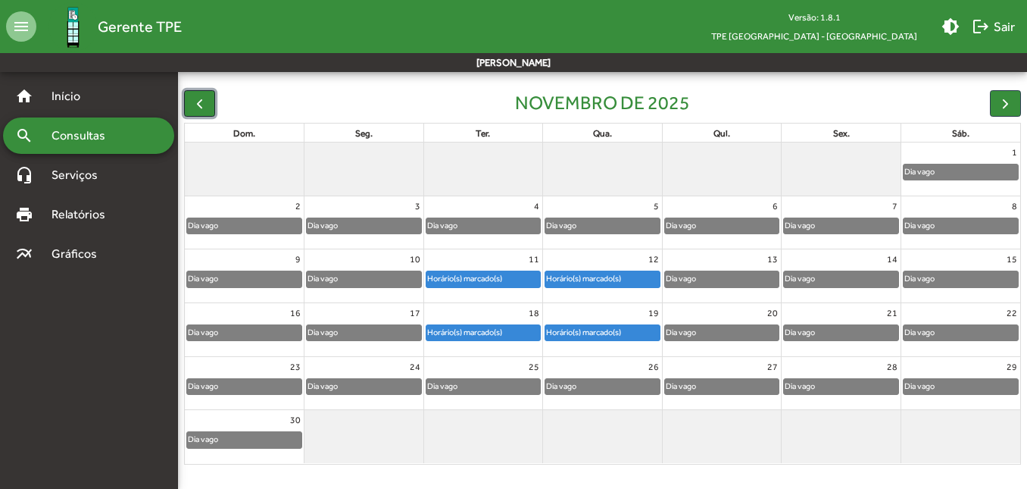
click at [198, 108] on span "button" at bounding box center [200, 103] width 16 height 16
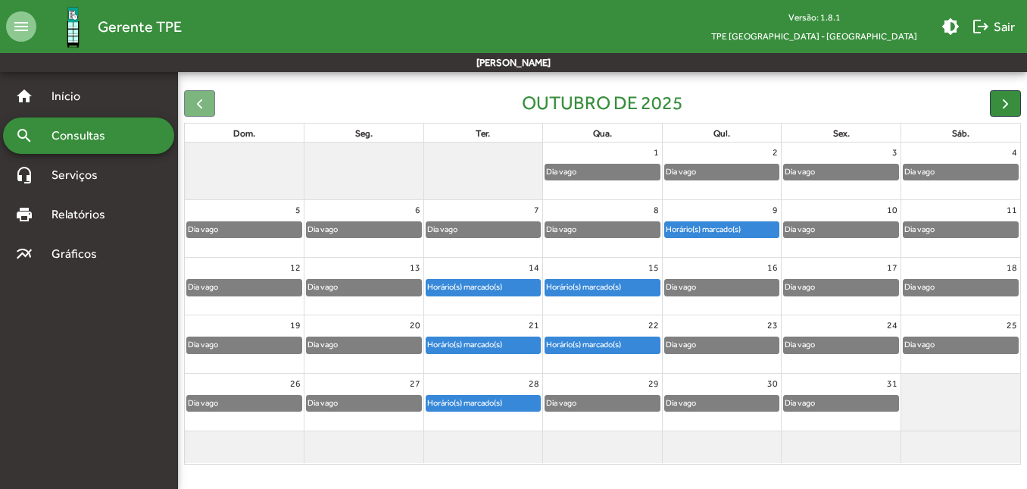
click at [502, 294] on div "Horário(s) marcado(s)" at bounding box center [483, 287] width 114 height 15
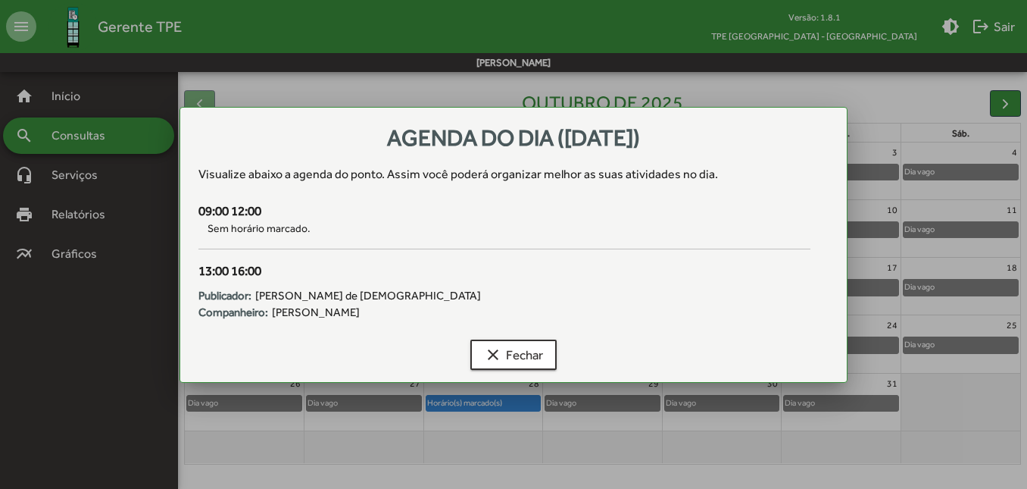
scroll to position [0, 0]
click at [739, 449] on div at bounding box center [513, 244] width 1027 height 489
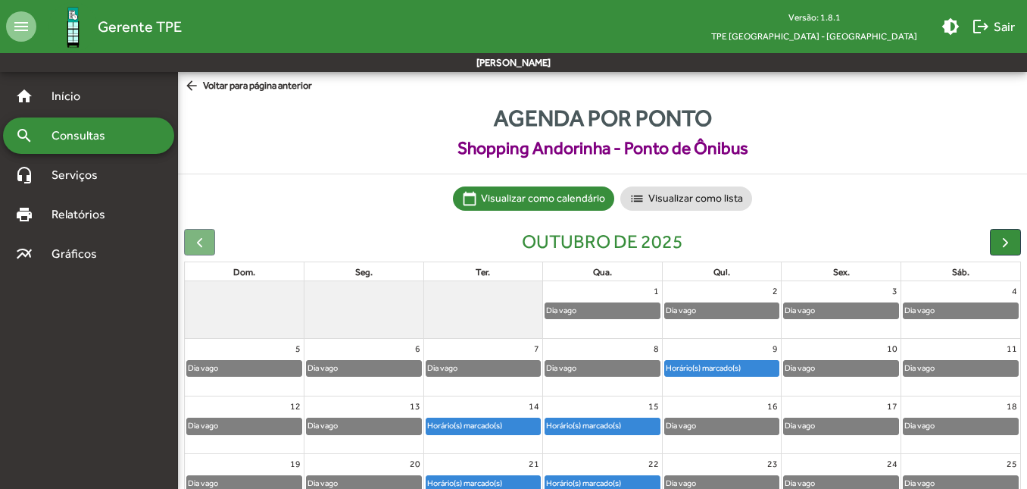
scroll to position [139, 0]
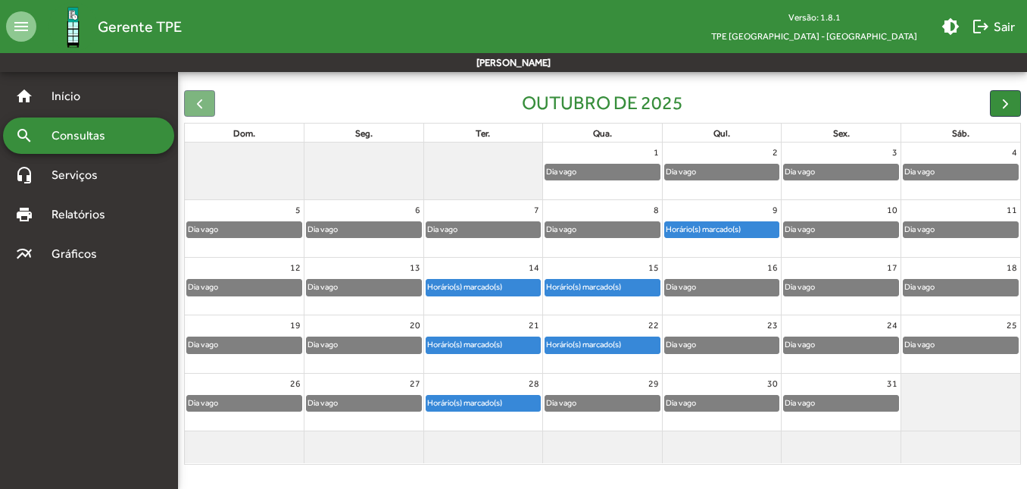
click at [587, 282] on div "Horário(s) marcado(s)" at bounding box center [583, 287] width 77 height 14
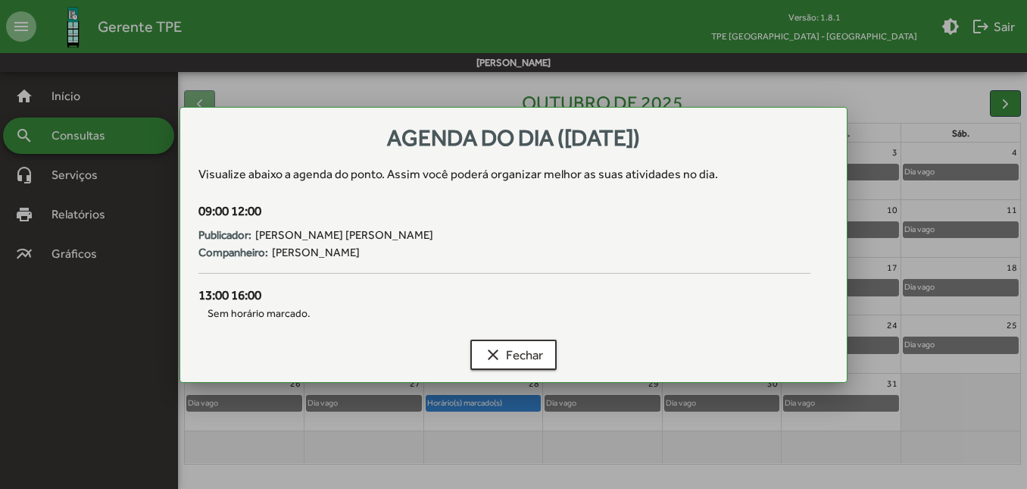
scroll to position [0, 0]
click at [653, 448] on div at bounding box center [513, 244] width 1027 height 489
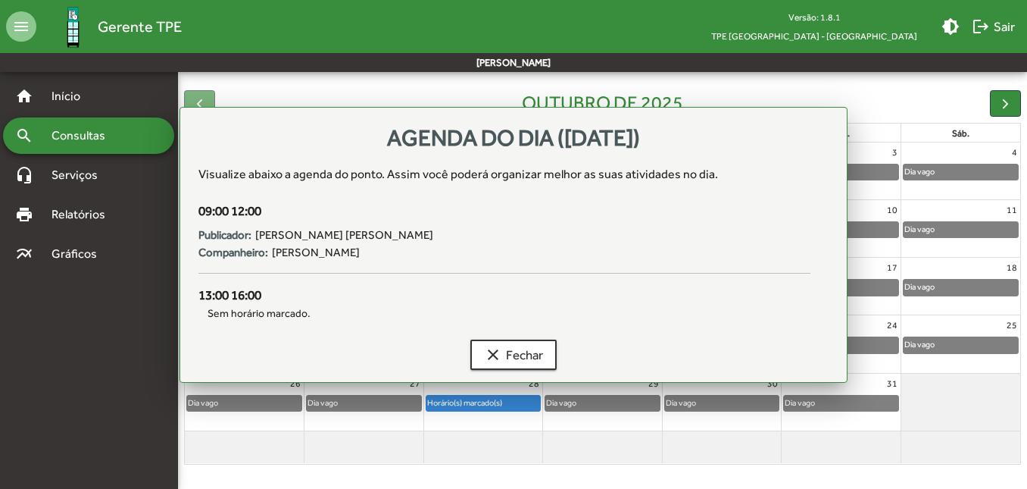
scroll to position [139, 0]
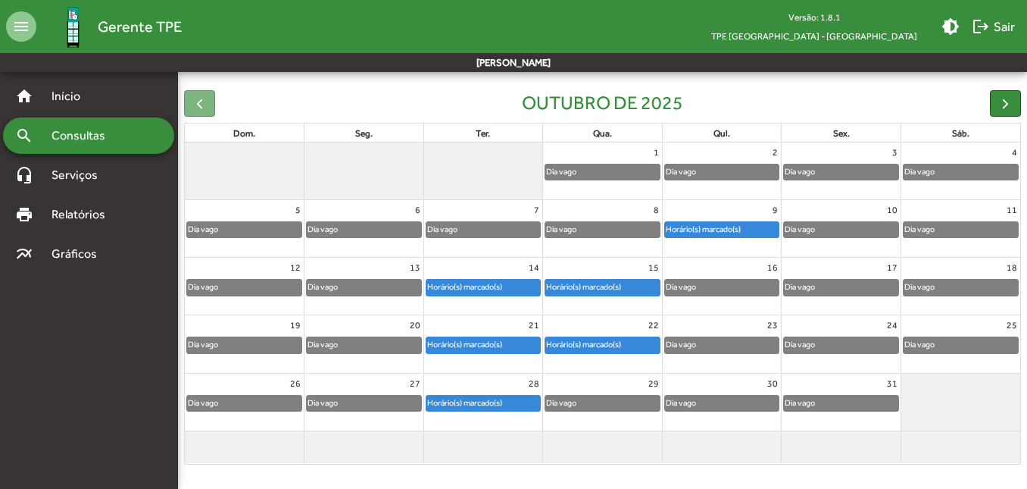
click at [583, 337] on div "Horário(s) marcado(s)" at bounding box center [583, 344] width 77 height 14
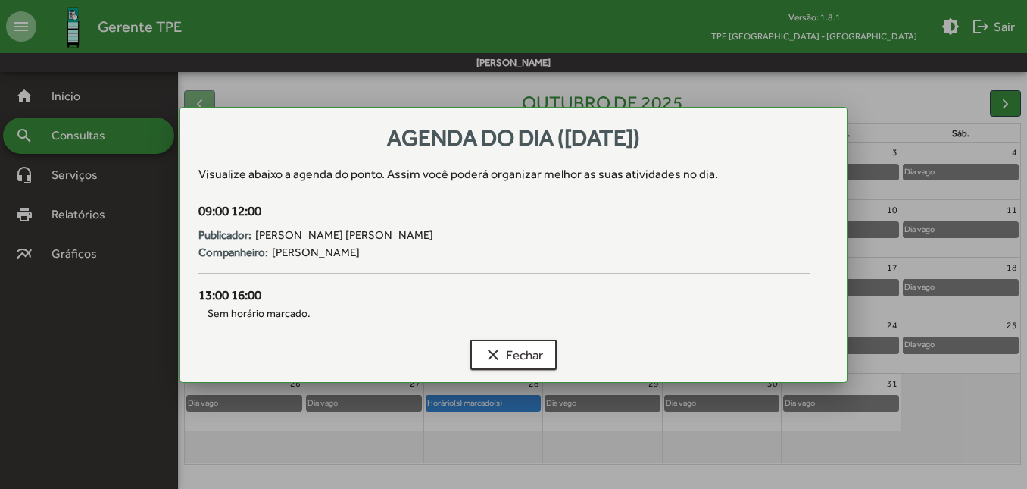
click at [635, 445] on div at bounding box center [513, 244] width 1027 height 489
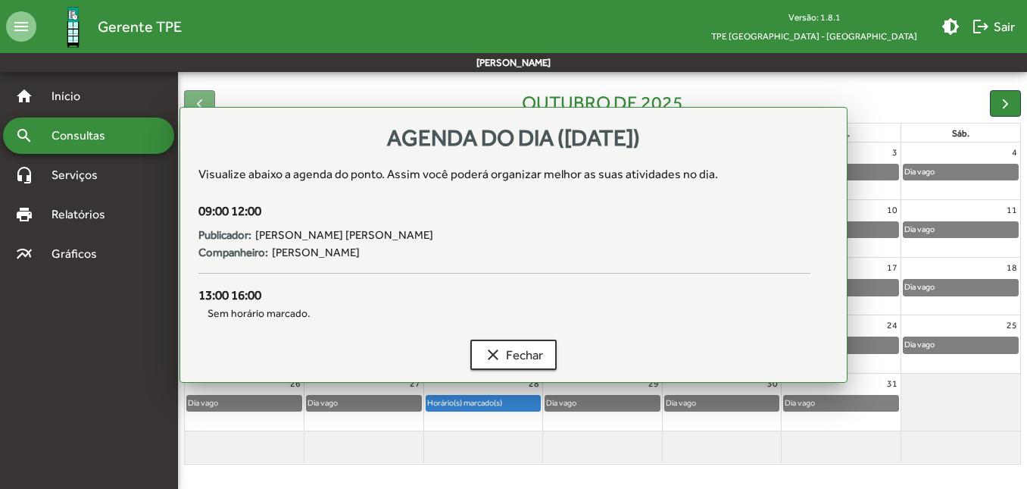
scroll to position [139, 0]
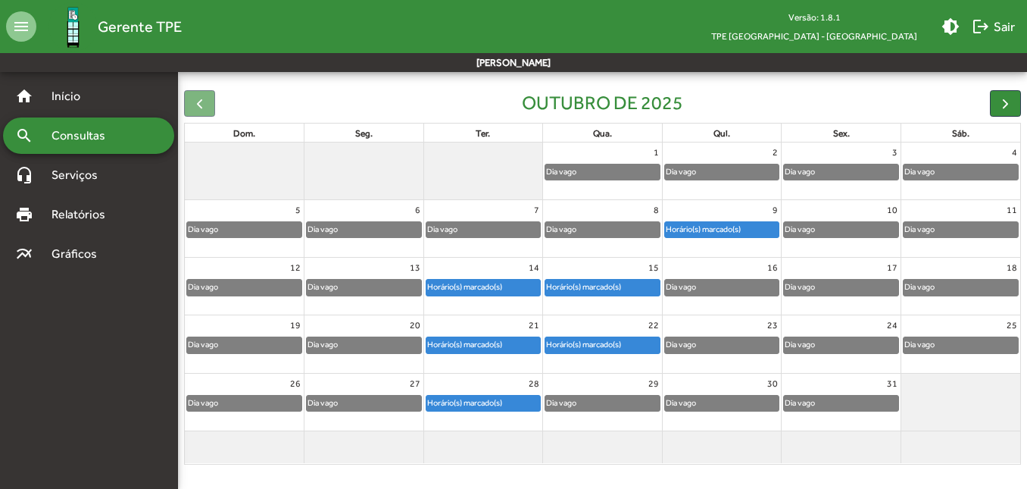
click at [499, 345] on div "Horário(s) marcado(s)" at bounding box center [464, 344] width 77 height 14
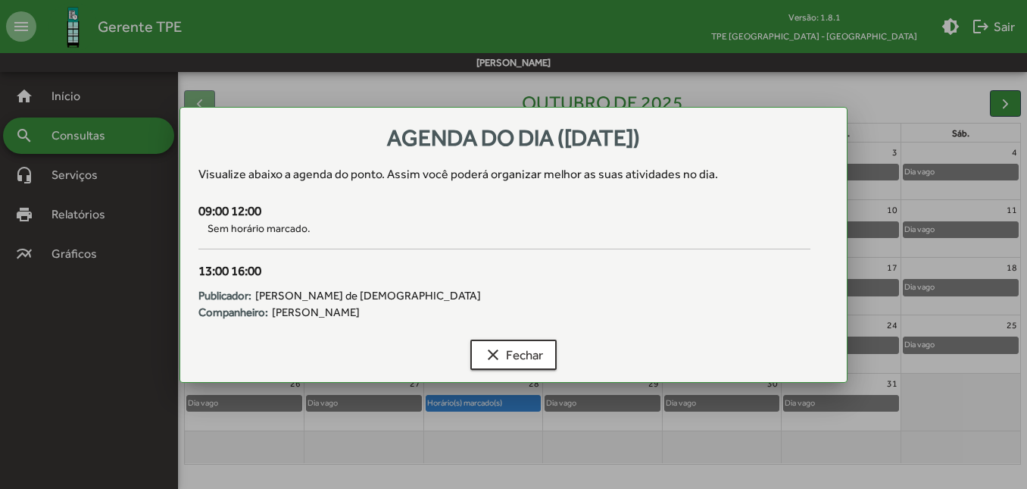
click at [684, 430] on div at bounding box center [513, 244] width 1027 height 489
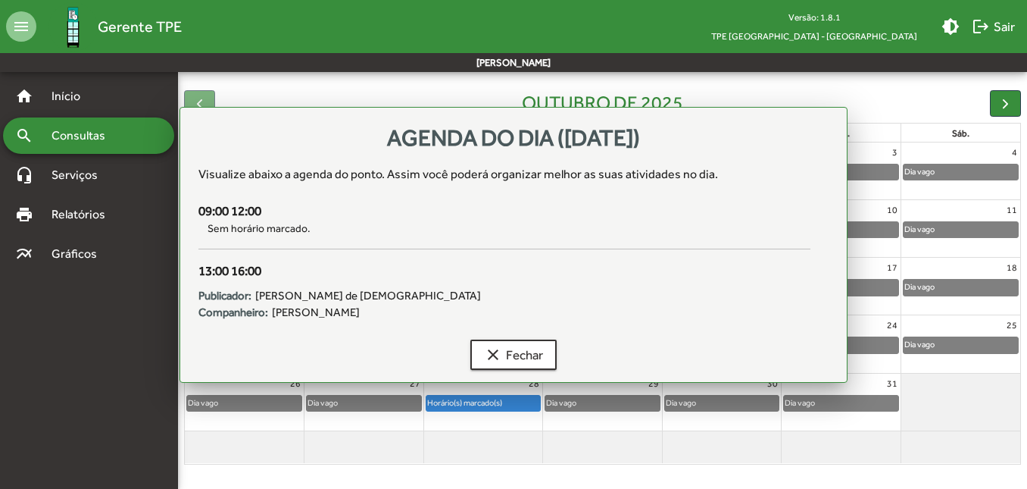
scroll to position [139, 0]
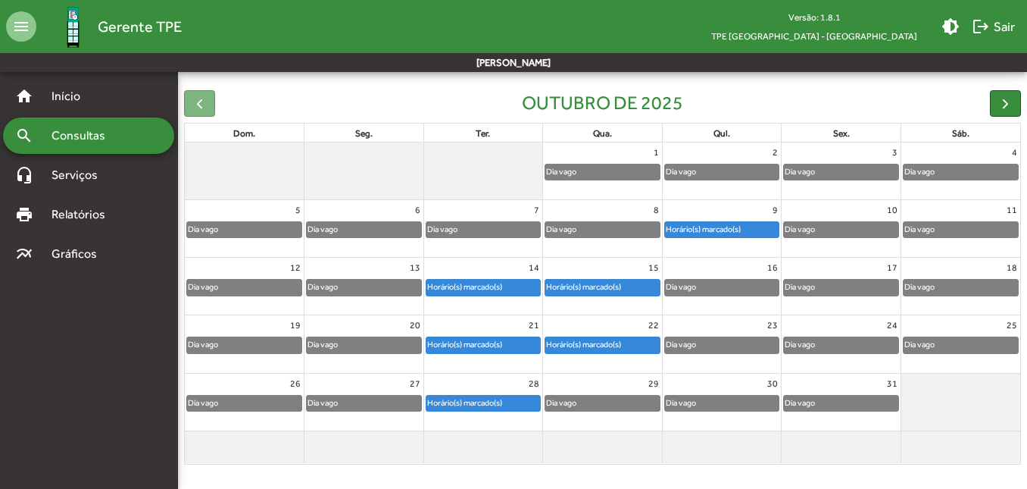
click at [493, 404] on div "Horário(s) marcado(s)" at bounding box center [464, 402] width 77 height 14
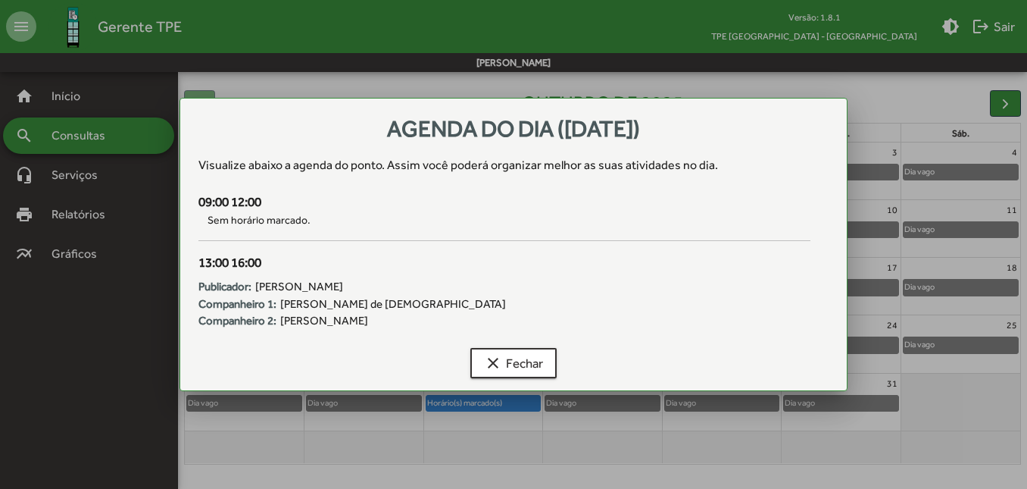
scroll to position [0, 0]
click at [497, 404] on div at bounding box center [513, 244] width 1027 height 489
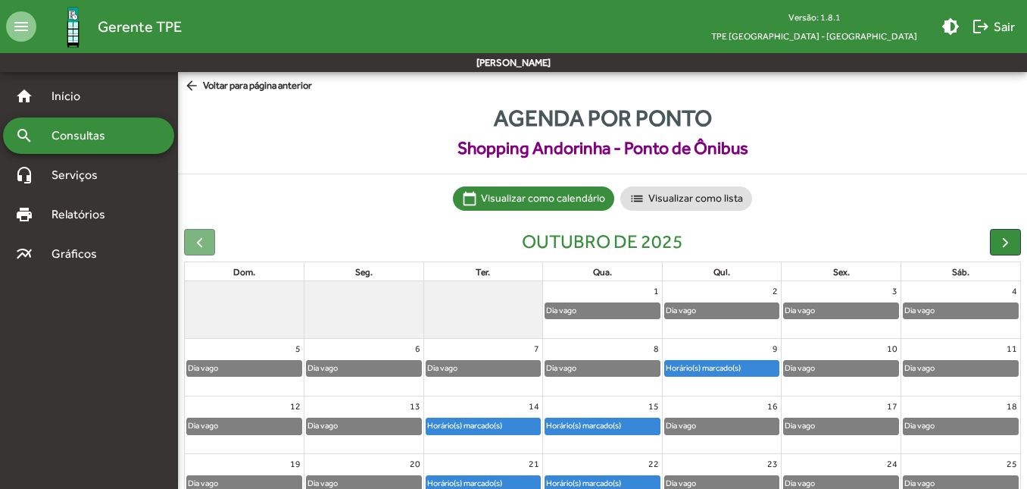
scroll to position [139, 0]
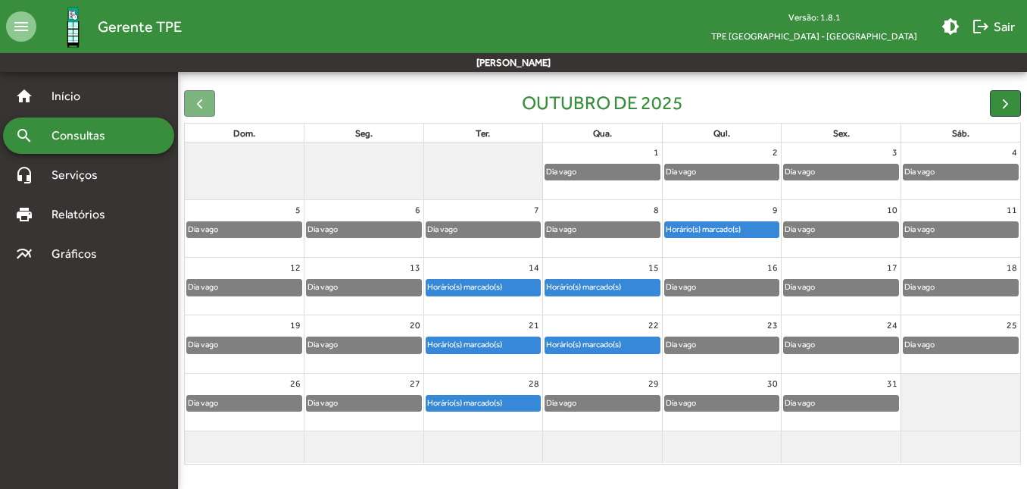
click at [482, 340] on div "Horário(s) marcado(s)" at bounding box center [464, 344] width 77 height 14
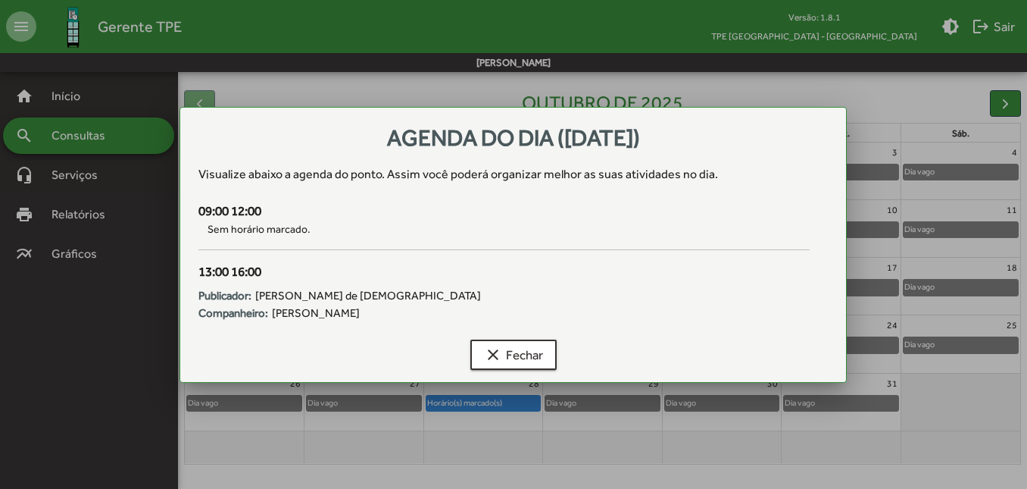
scroll to position [0, 0]
click at [503, 360] on span "clear Fechar" at bounding box center [513, 354] width 59 height 27
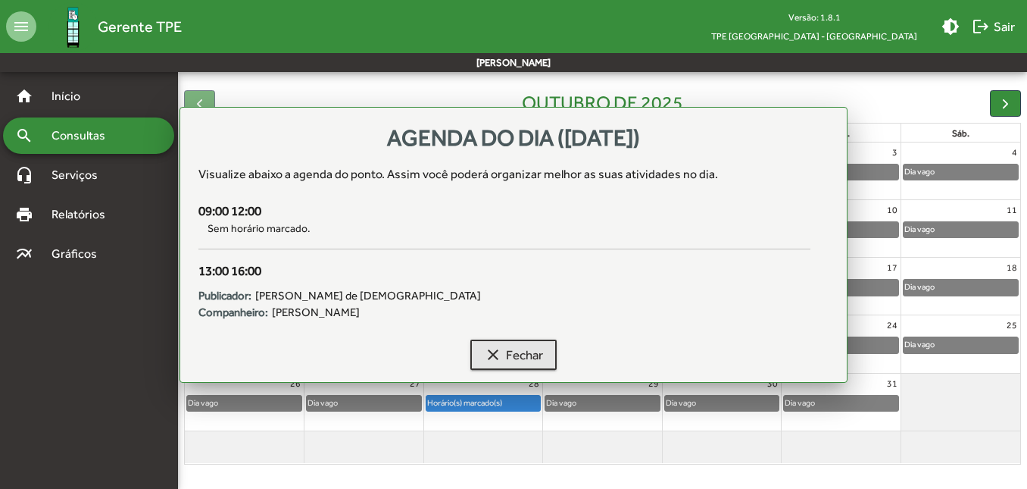
scroll to position [139, 0]
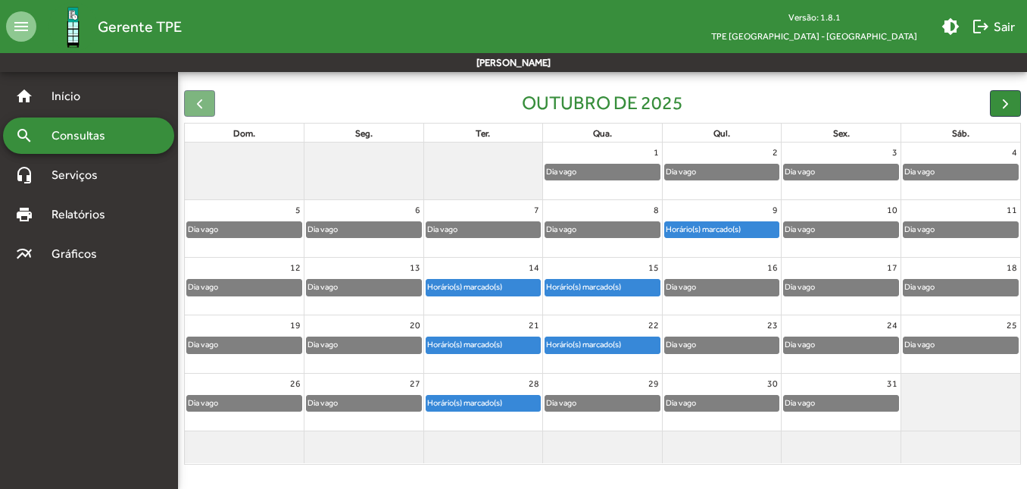
click at [568, 344] on div "Horário(s) marcado(s)" at bounding box center [583, 344] width 77 height 14
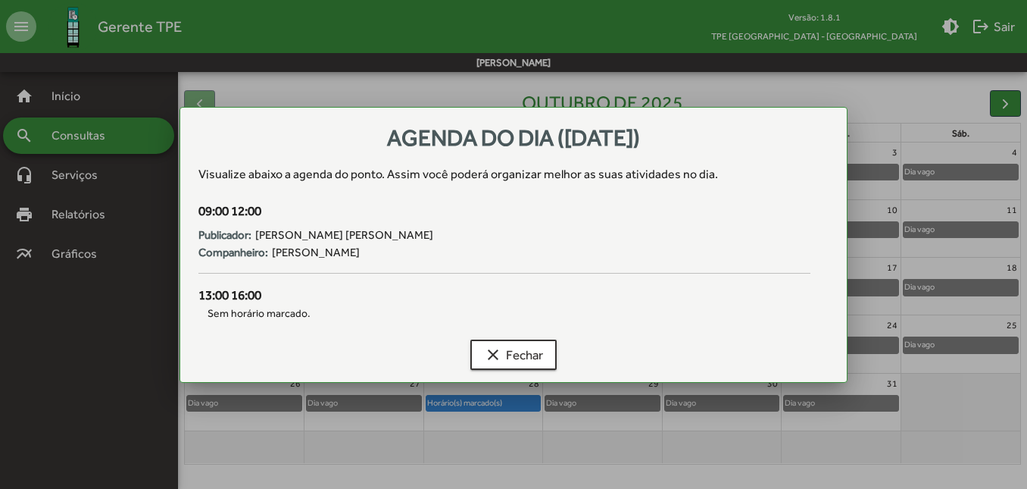
scroll to position [0, 0]
click at [507, 349] on span "clear Fechar" at bounding box center [513, 354] width 59 height 27
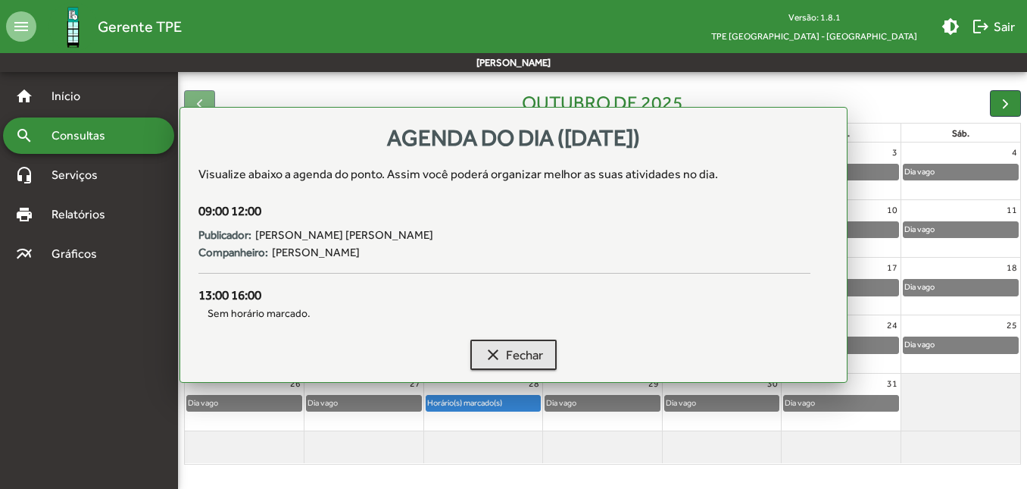
scroll to position [139, 0]
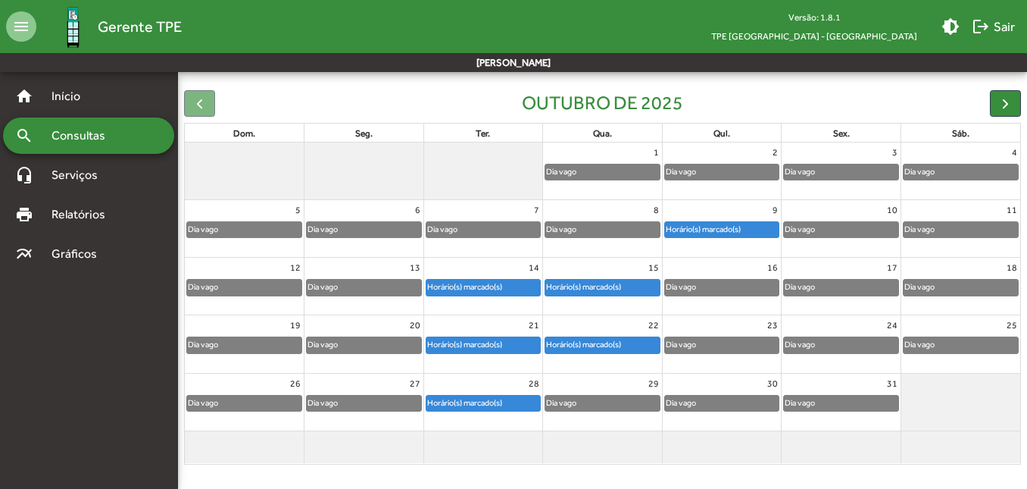
click at [496, 402] on div "Horário(s) marcado(s)" at bounding box center [464, 402] width 77 height 14
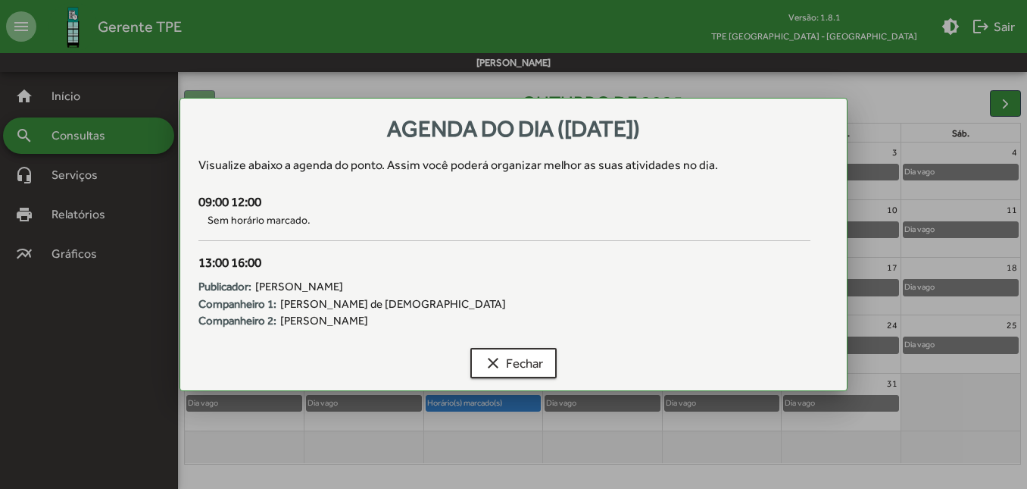
scroll to position [0, 0]
click at [514, 360] on span "clear Fechar" at bounding box center [513, 362] width 59 height 27
